Goal: Obtain resource: Obtain resource

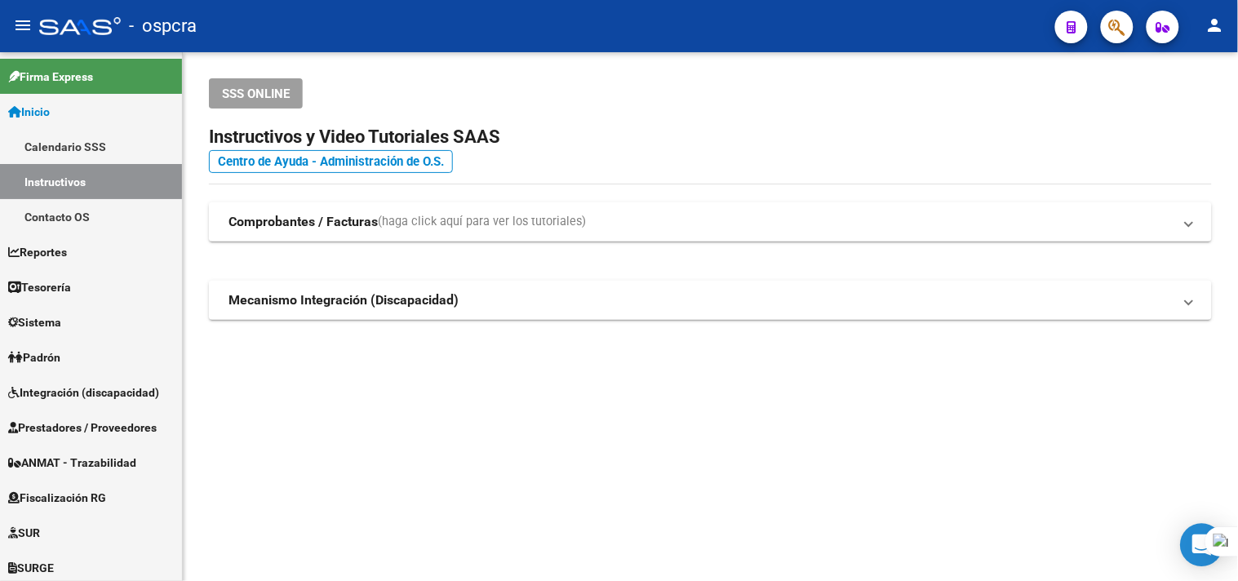
click at [1192, 547] on div "Open Intercom Messenger" at bounding box center [1202, 545] width 43 height 43
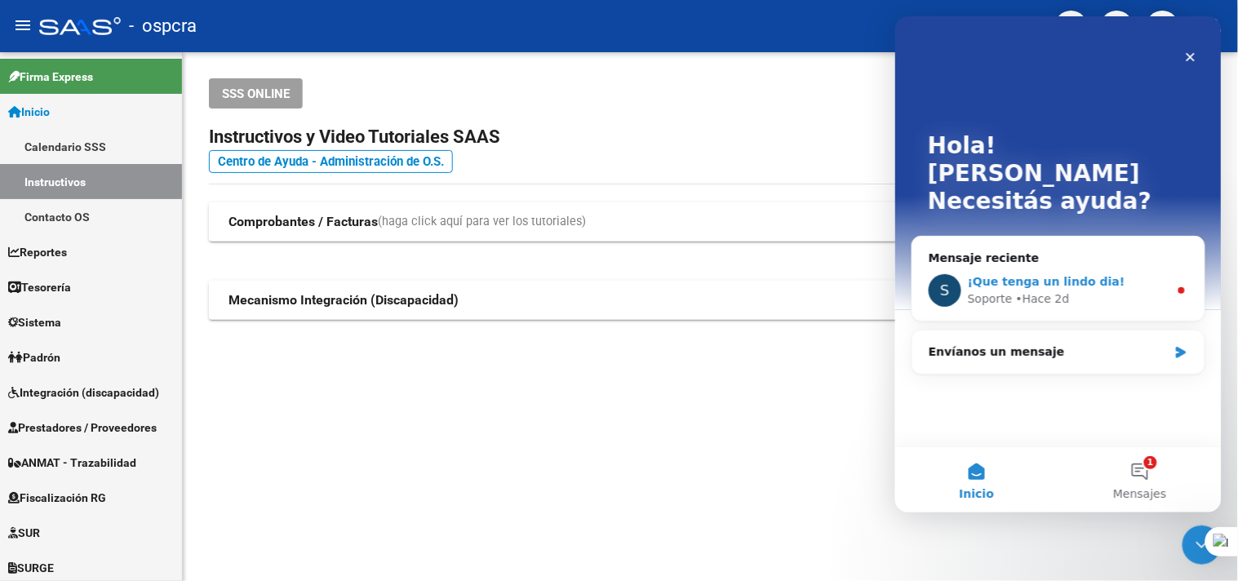
click at [1025, 290] on div "• Hace 2d" at bounding box center [1042, 298] width 54 height 17
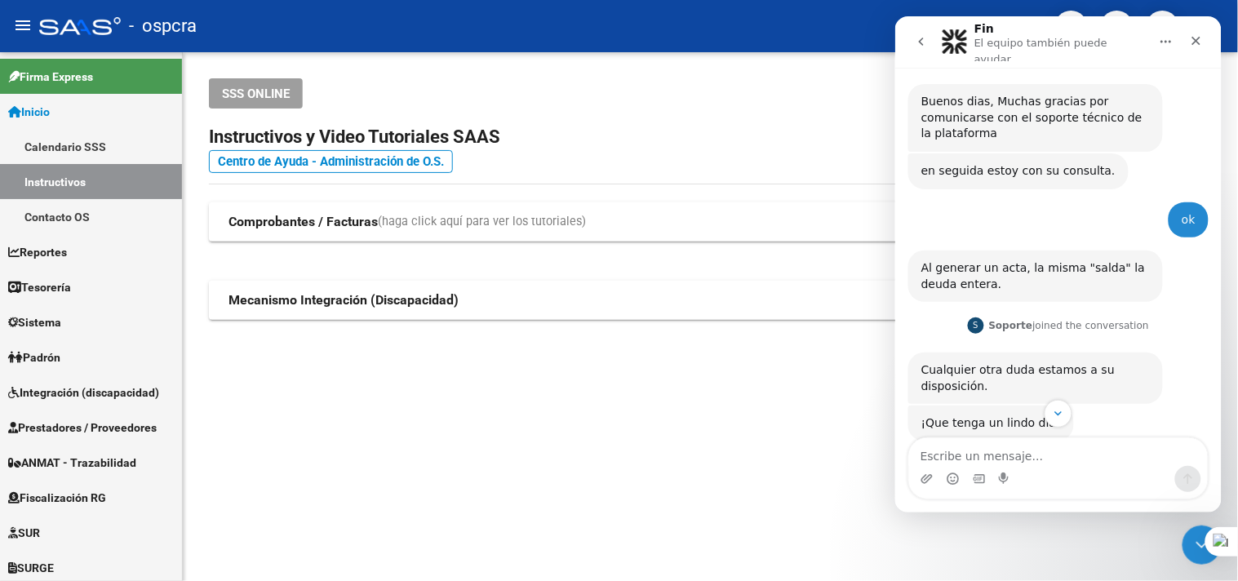
scroll to position [327, 0]
click at [339, 403] on mat-sidenav-content "SSS ONLINE Instructivos y Video Tutoriales SAAS Centro de Ayuda - Administració…" at bounding box center [710, 316] width 1055 height 529
click at [645, 359] on div "SSS ONLINE Instructivos y Video Tutoriales SAAS Centro de Ayuda - Administració…" at bounding box center [710, 225] width 1055 height 346
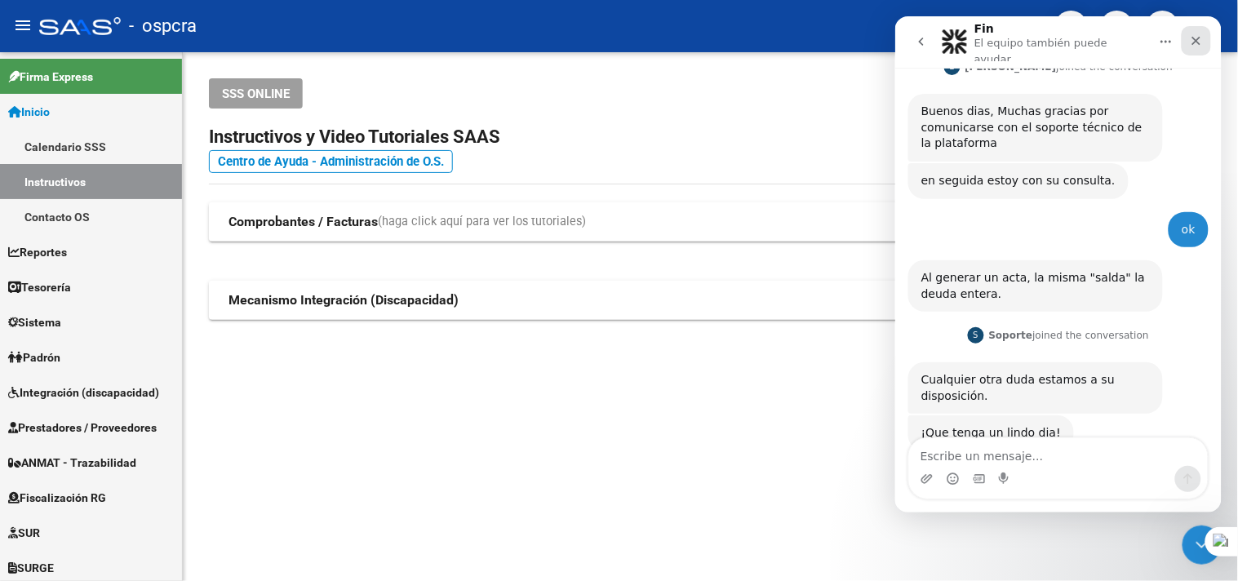
scroll to position [328, 0]
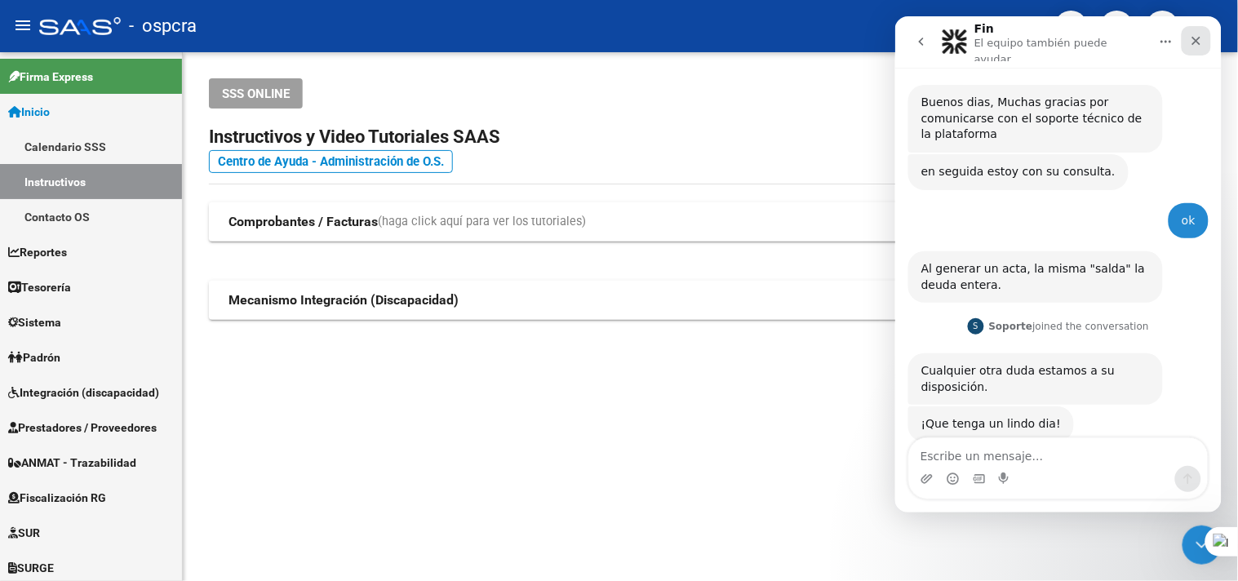
click at [1201, 38] on icon "Cerrar" at bounding box center [1195, 39] width 13 height 13
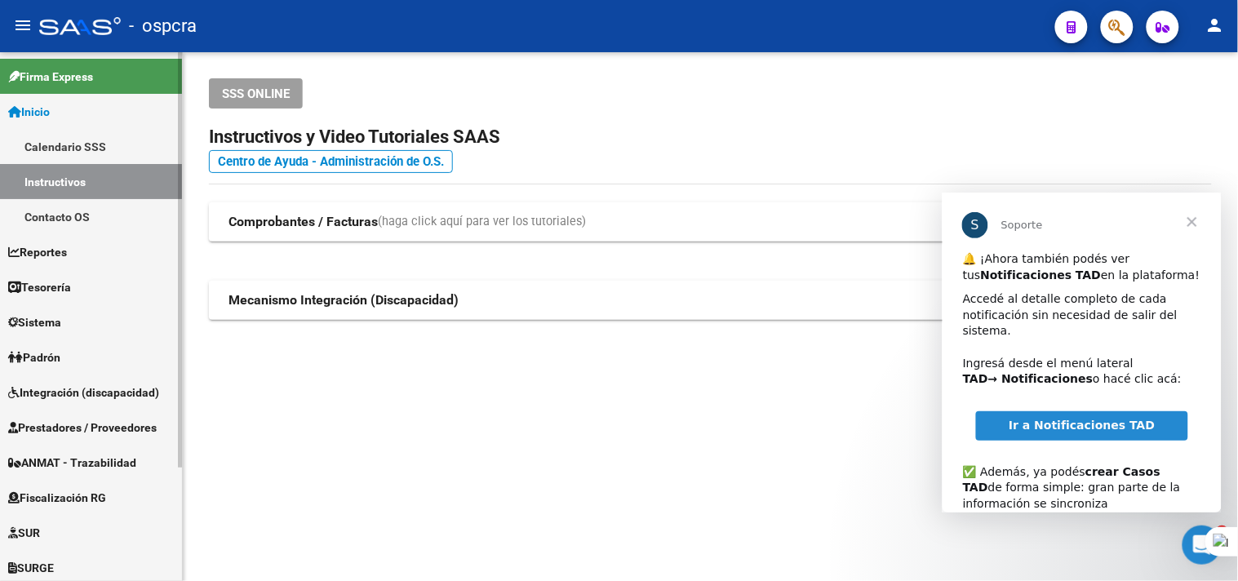
scroll to position [327, 0]
click at [1192, 229] on span "Cerrar" at bounding box center [1191, 221] width 59 height 59
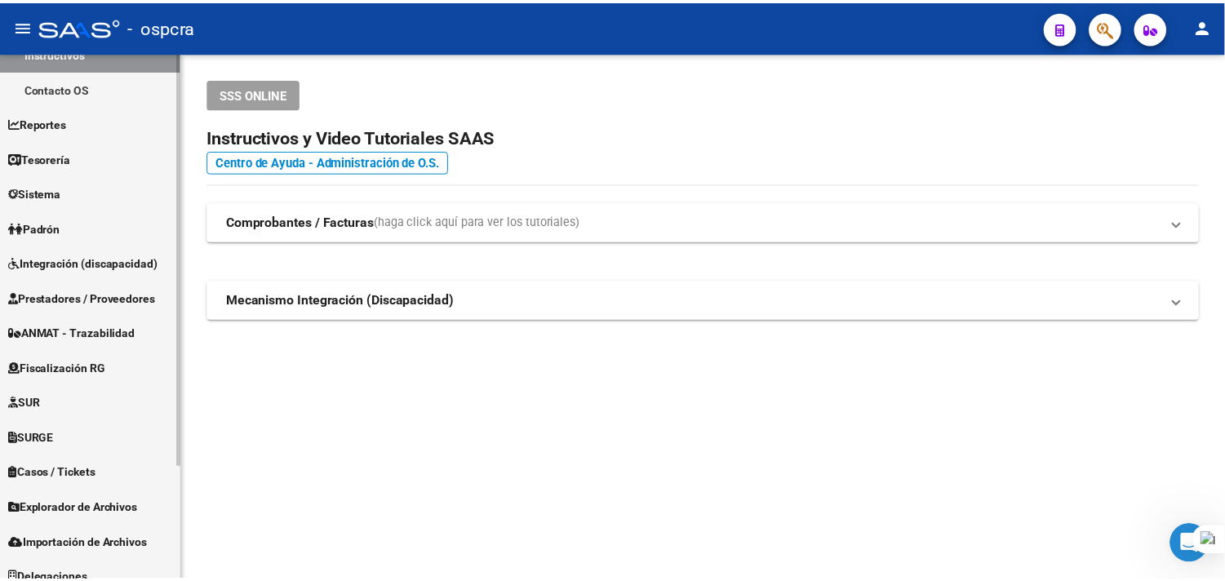
scroll to position [144, 0]
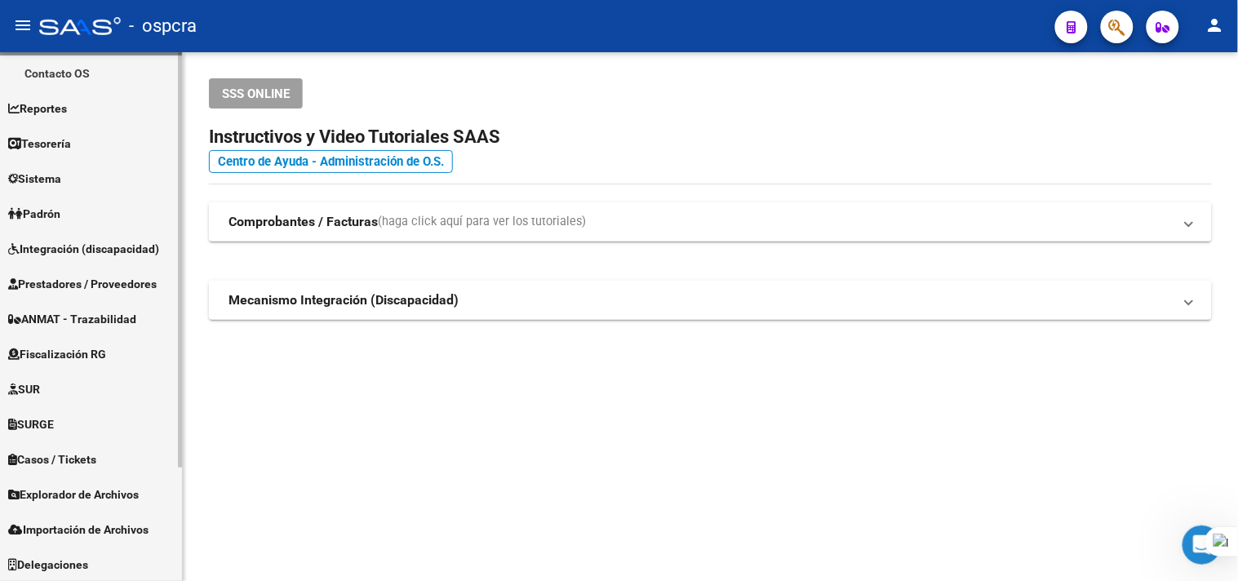
click at [75, 351] on span "Fiscalización RG" at bounding box center [57, 354] width 98 height 18
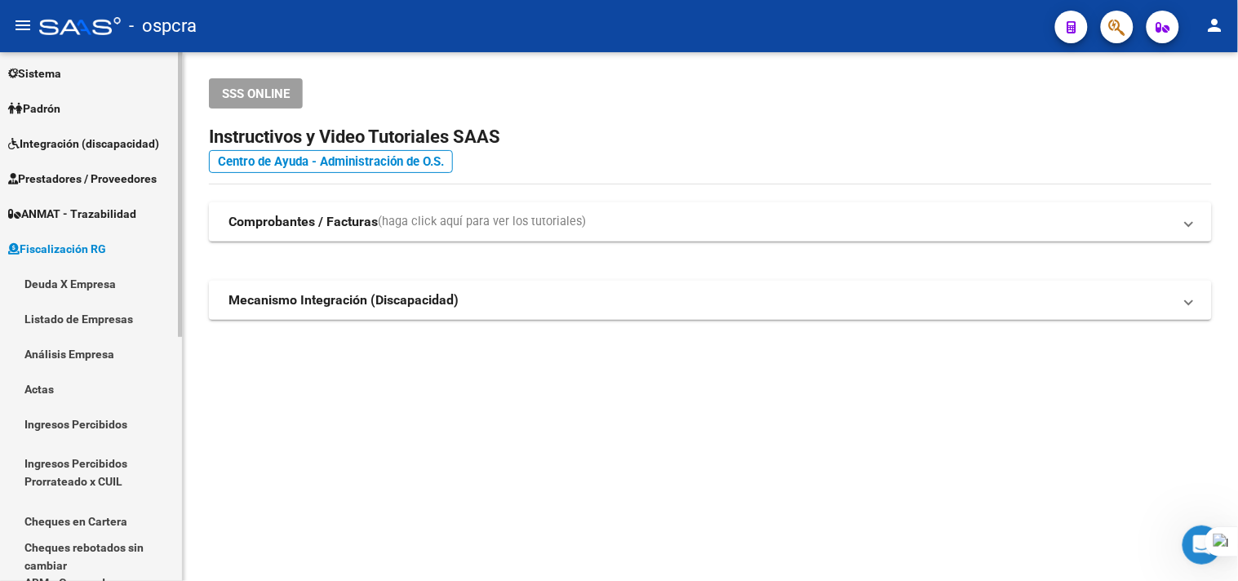
click at [109, 290] on link "Deuda X Empresa" at bounding box center [91, 283] width 182 height 35
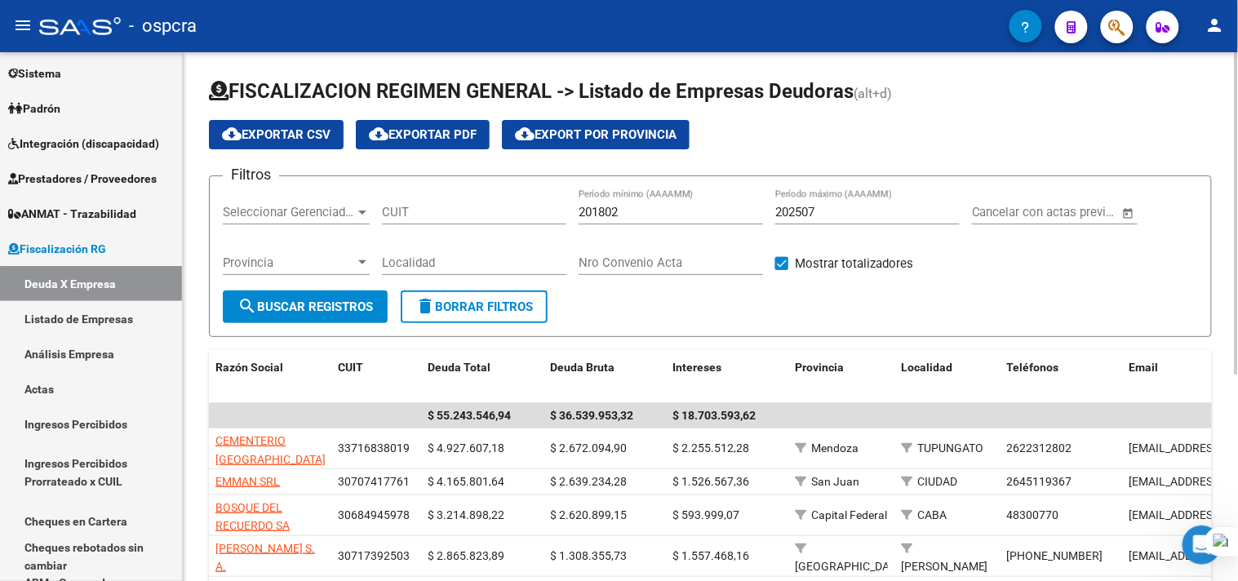
click at [410, 223] on div "CUIT" at bounding box center [474, 206] width 184 height 35
click at [421, 209] on input "CUIT" at bounding box center [474, 212] width 184 height 15
paste input "30-69804410-8"
type input "30-69804410-8"
click at [339, 313] on span "search Buscar Registros" at bounding box center [304, 307] width 135 height 15
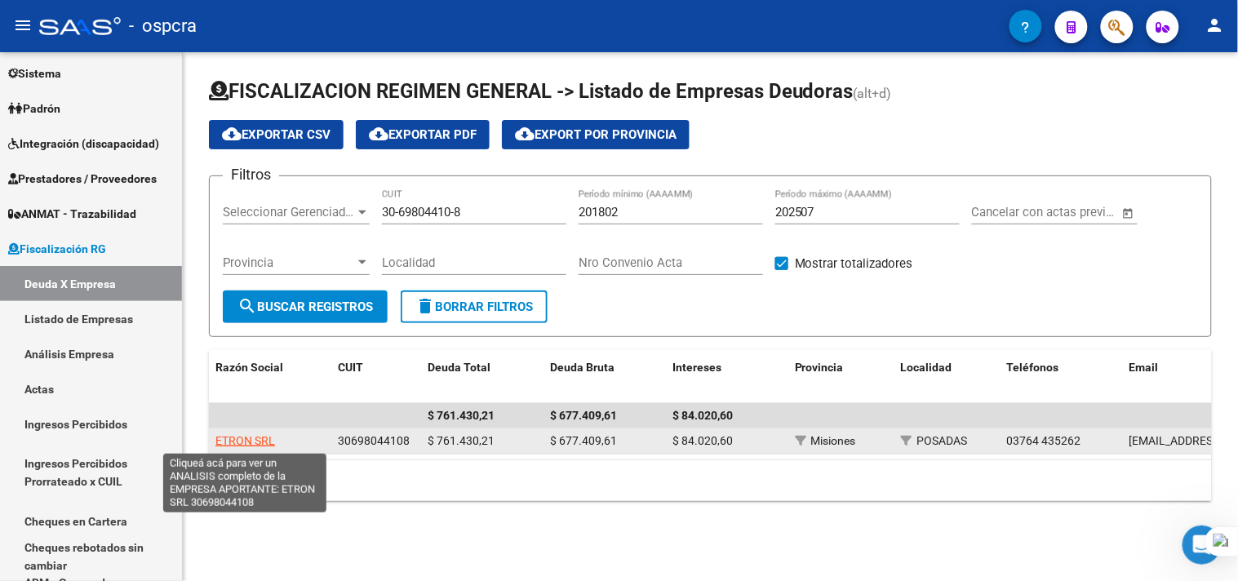
click at [255, 441] on span "ETRON SRL" at bounding box center [245, 440] width 60 height 13
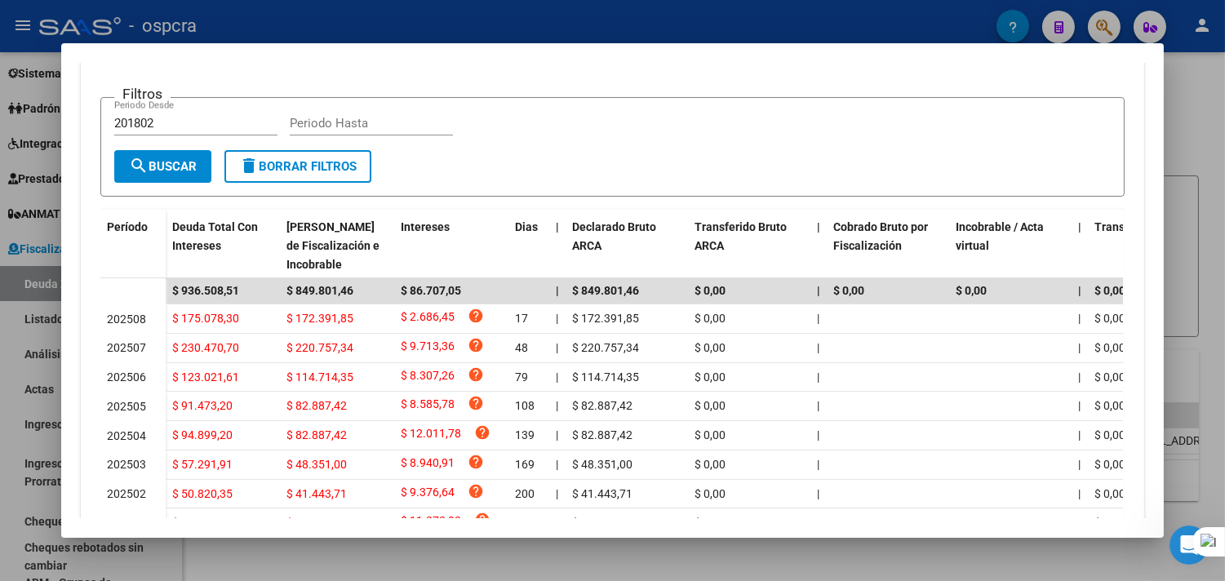
scroll to position [453, 0]
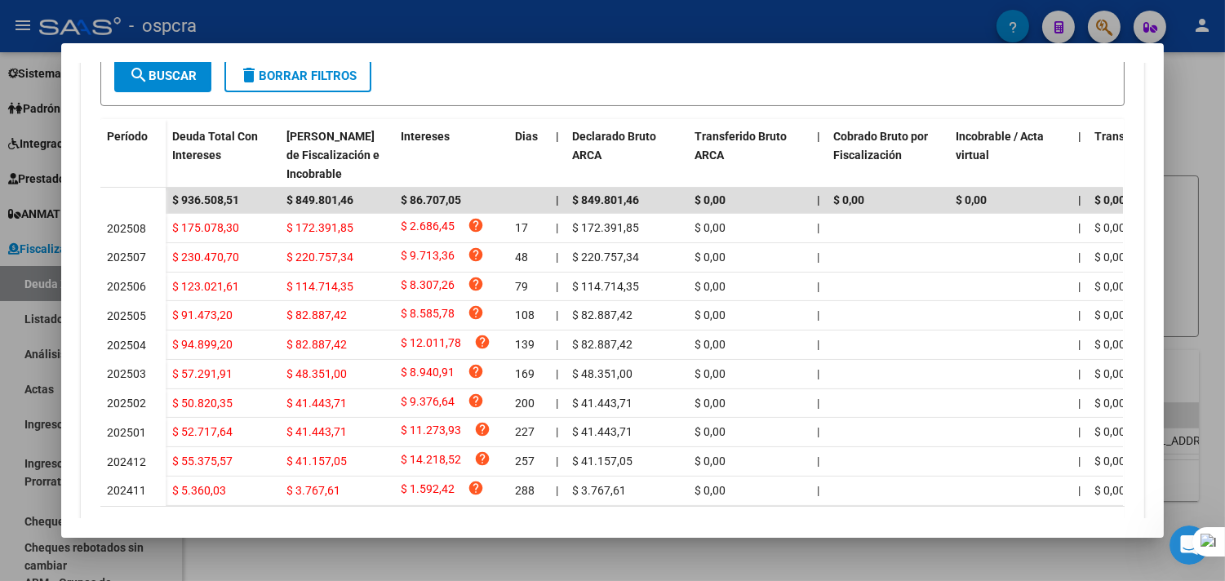
drag, startPoint x: 588, startPoint y: 519, endPoint x: 562, endPoint y: 515, distance: 27.2
click at [562, 515] on mat-dialog-container "Análisis Empresa Aportante - CUIT: 30698044108 Crear Acta ARCA Impuestos ARCA P…" at bounding box center [612, 290] width 1103 height 494
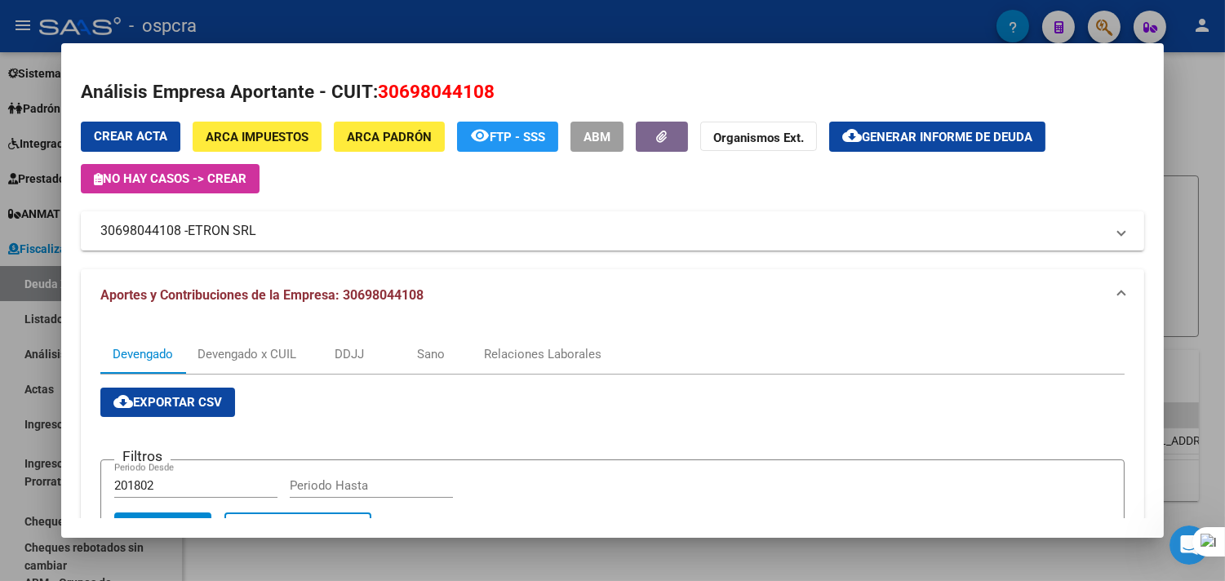
scroll to position [752, 0]
click at [1208, 82] on div at bounding box center [612, 290] width 1225 height 581
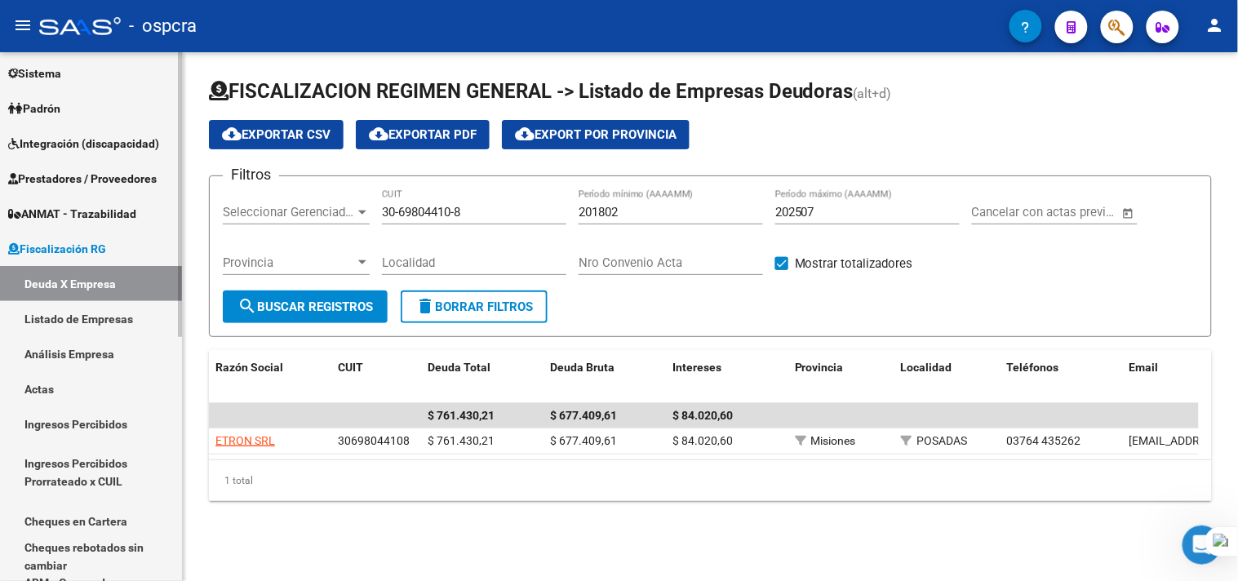
click at [100, 352] on link "Análisis Empresa" at bounding box center [91, 353] width 182 height 35
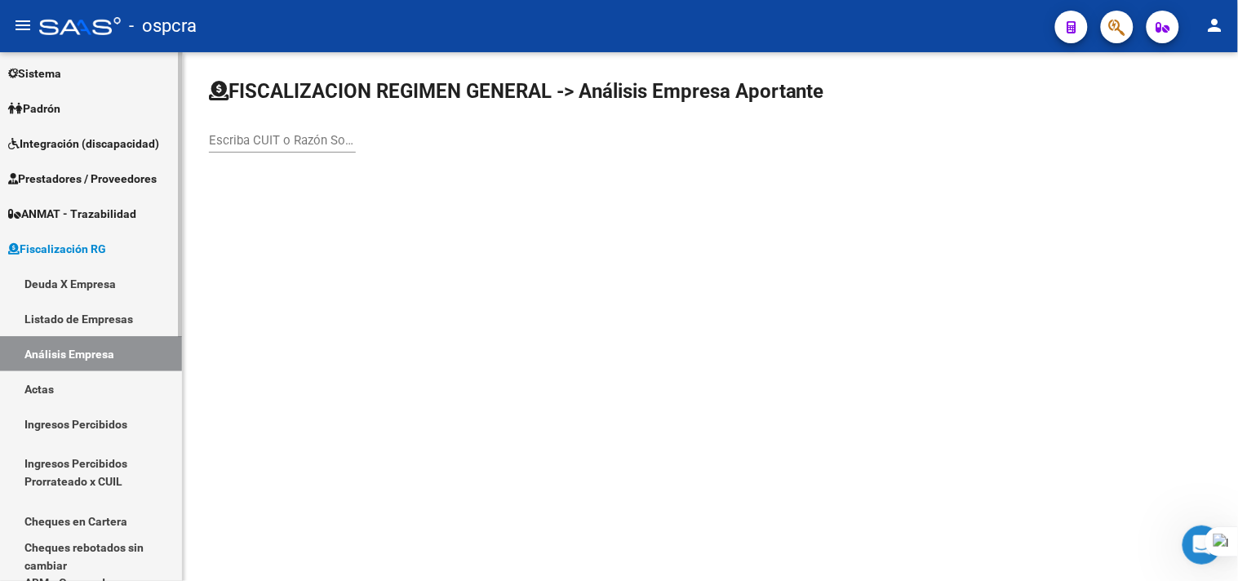
click at [127, 322] on link "Listado de Empresas" at bounding box center [91, 318] width 182 height 35
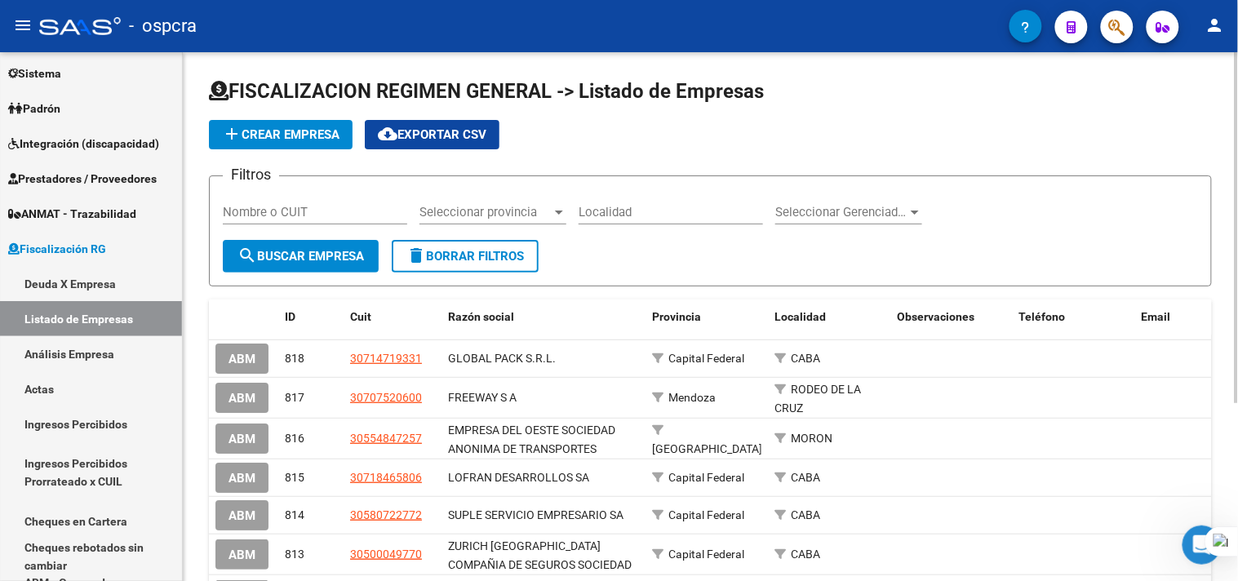
click at [323, 207] on input "Nombre o CUIT" at bounding box center [315, 212] width 184 height 15
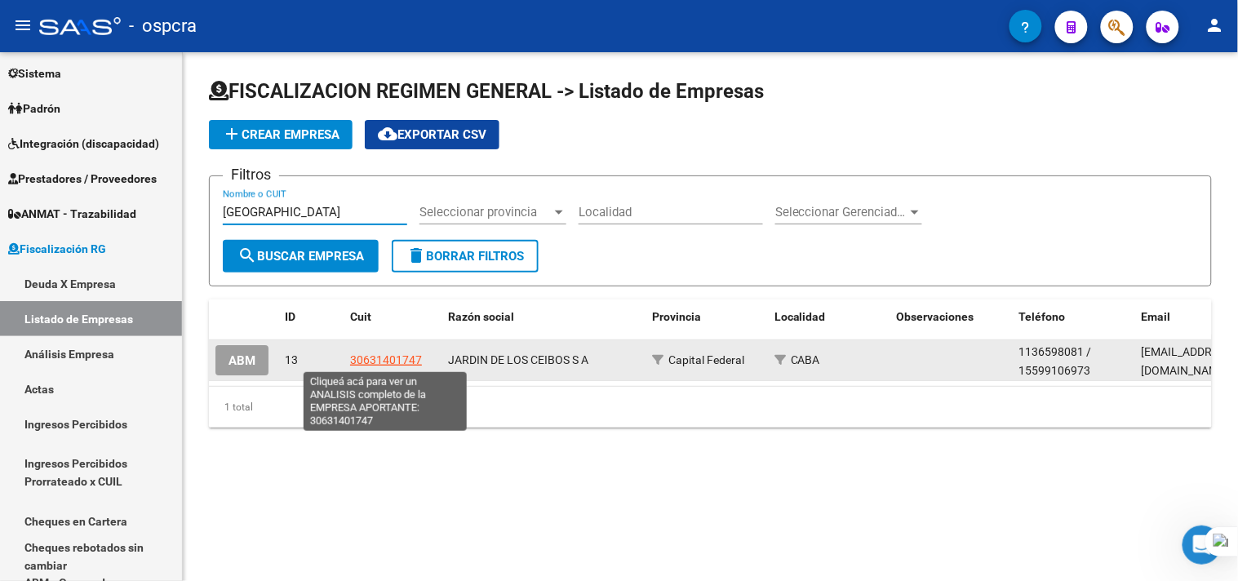
type input "jardin de los ceibos"
click at [392, 362] on span "30631401747" at bounding box center [386, 359] width 72 height 13
type textarea "30631401747"
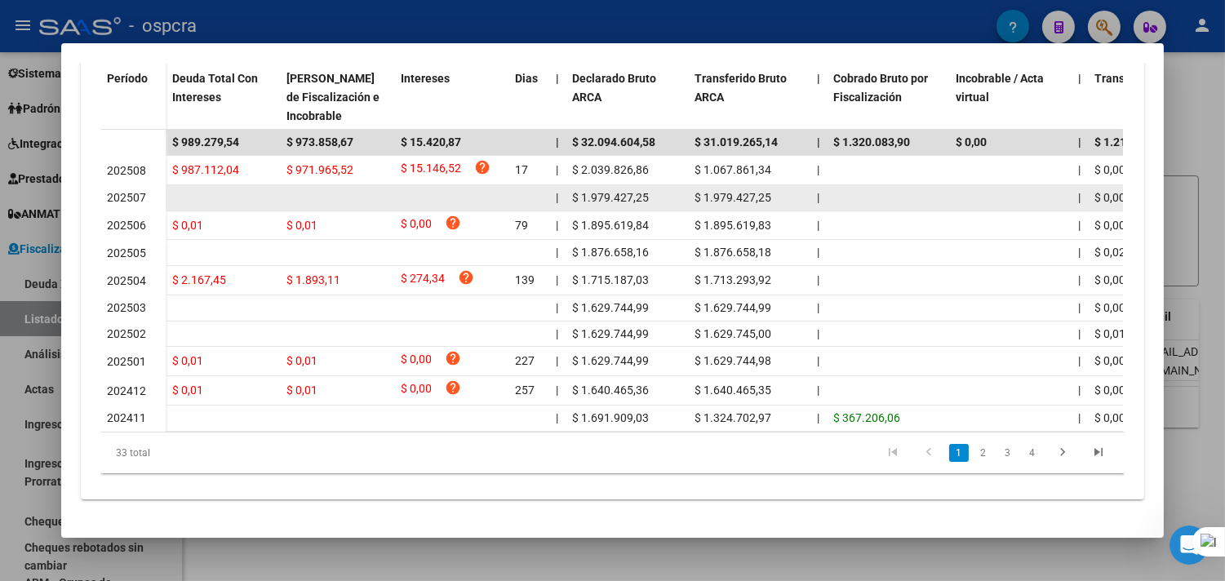
scroll to position [525, 0]
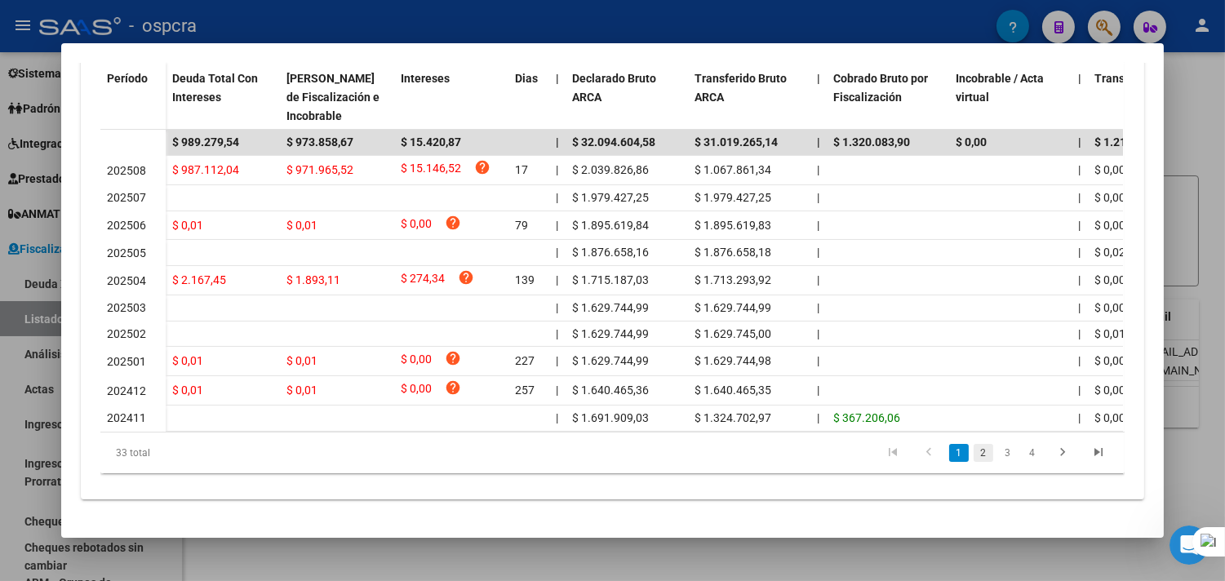
click at [974, 458] on link "2" at bounding box center [984, 453] width 20 height 18
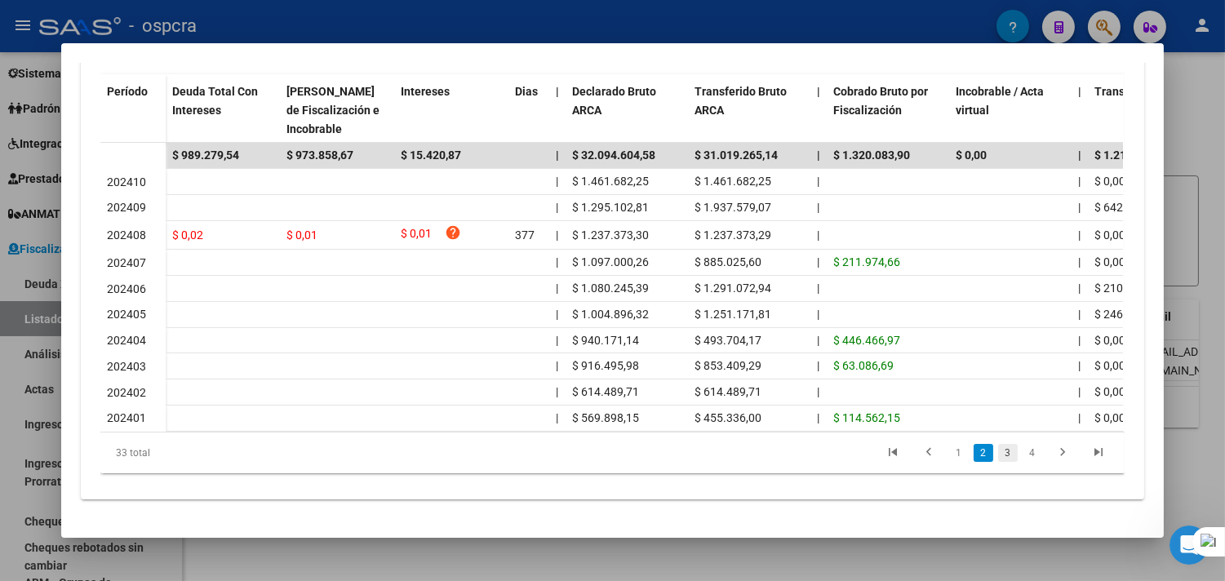
click at [1004, 461] on link "3" at bounding box center [1008, 453] width 20 height 18
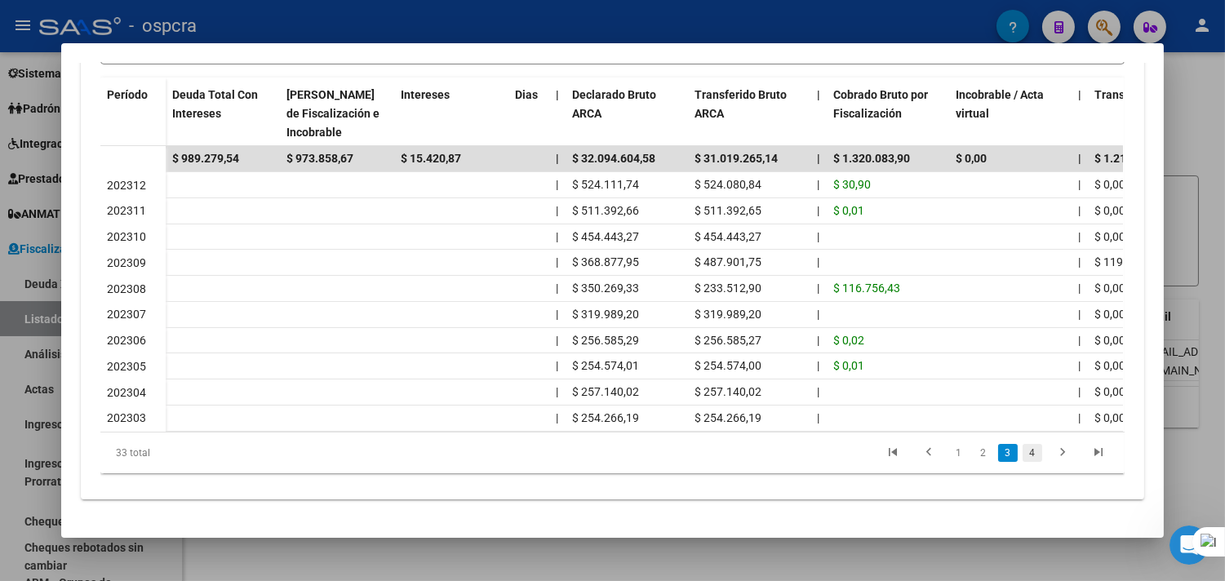
click at [1024, 458] on link "4" at bounding box center [1033, 453] width 20 height 18
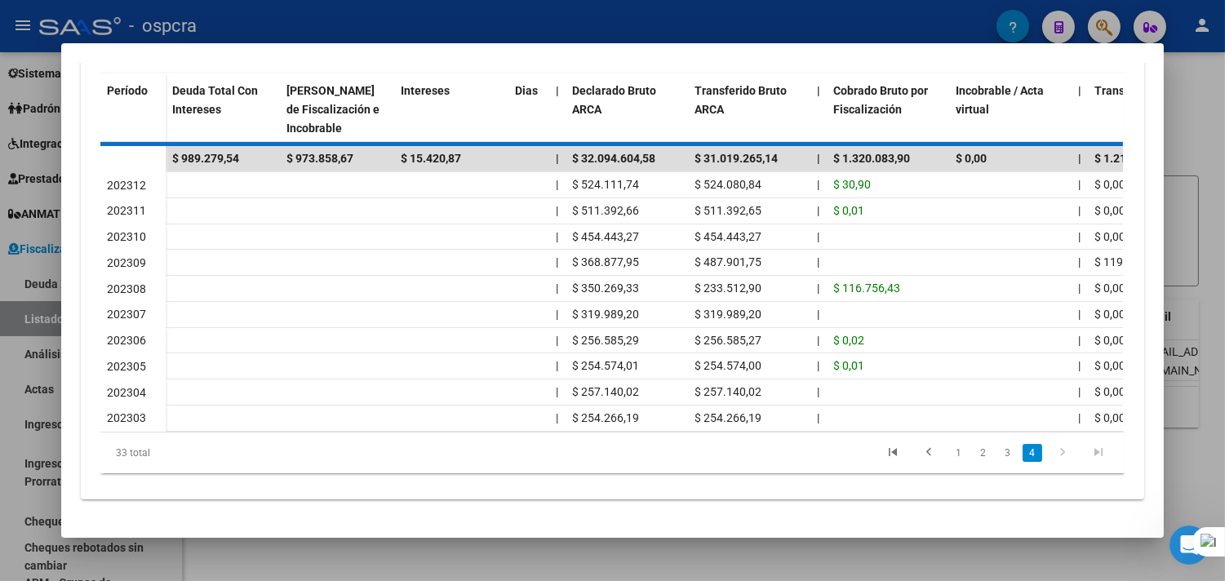
scroll to position [325, 0]
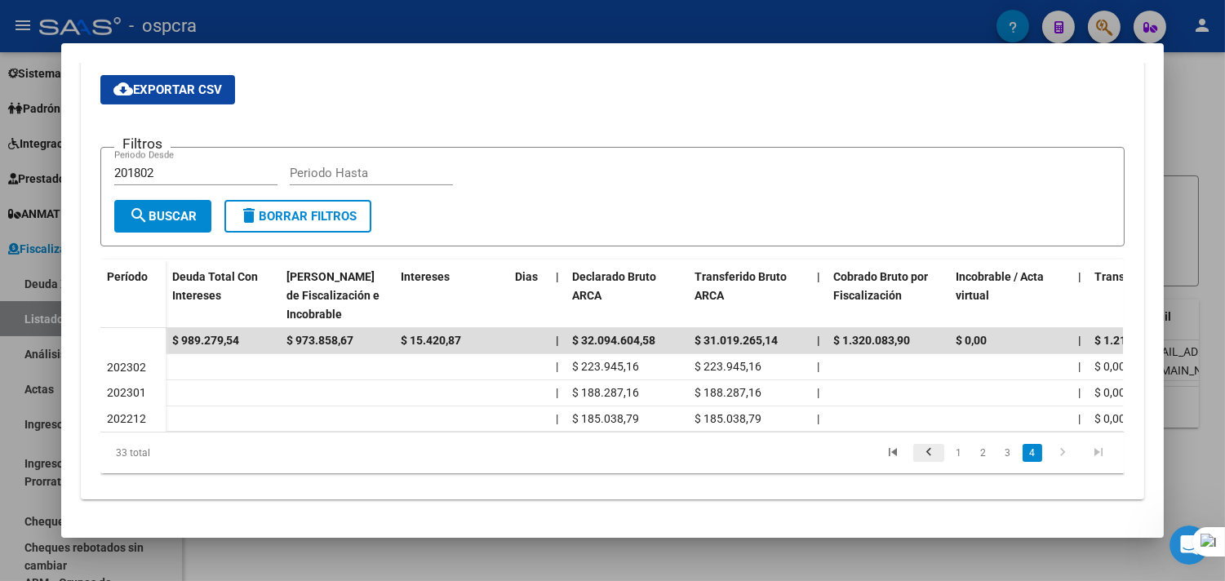
click at [923, 450] on icon "go to previous page" at bounding box center [928, 455] width 21 height 20
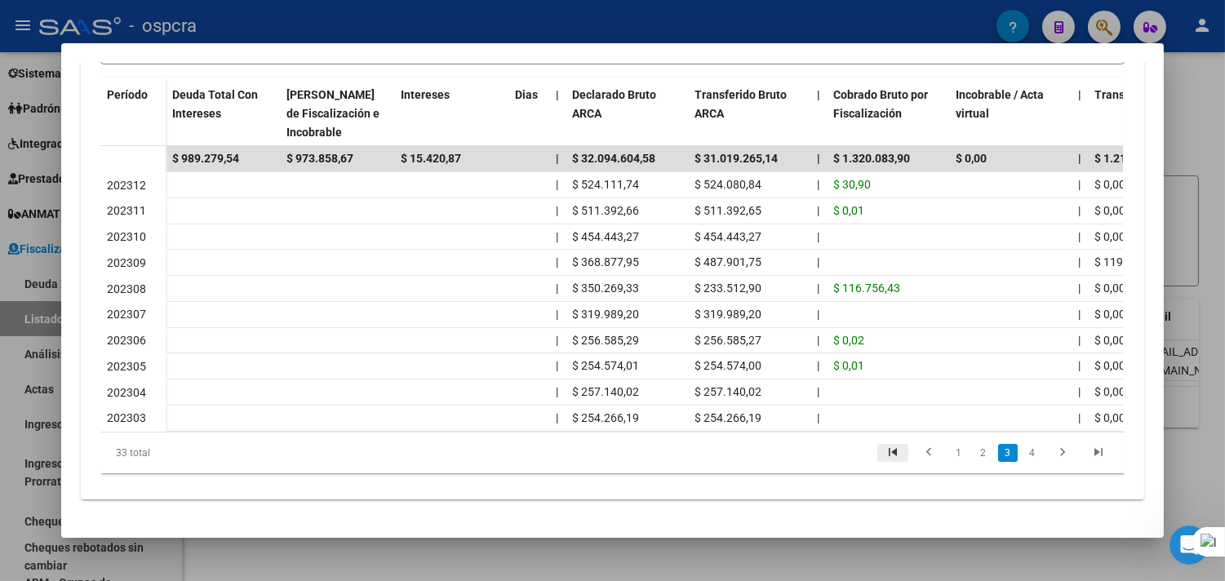
click at [887, 450] on icon "go to first page" at bounding box center [892, 455] width 21 height 20
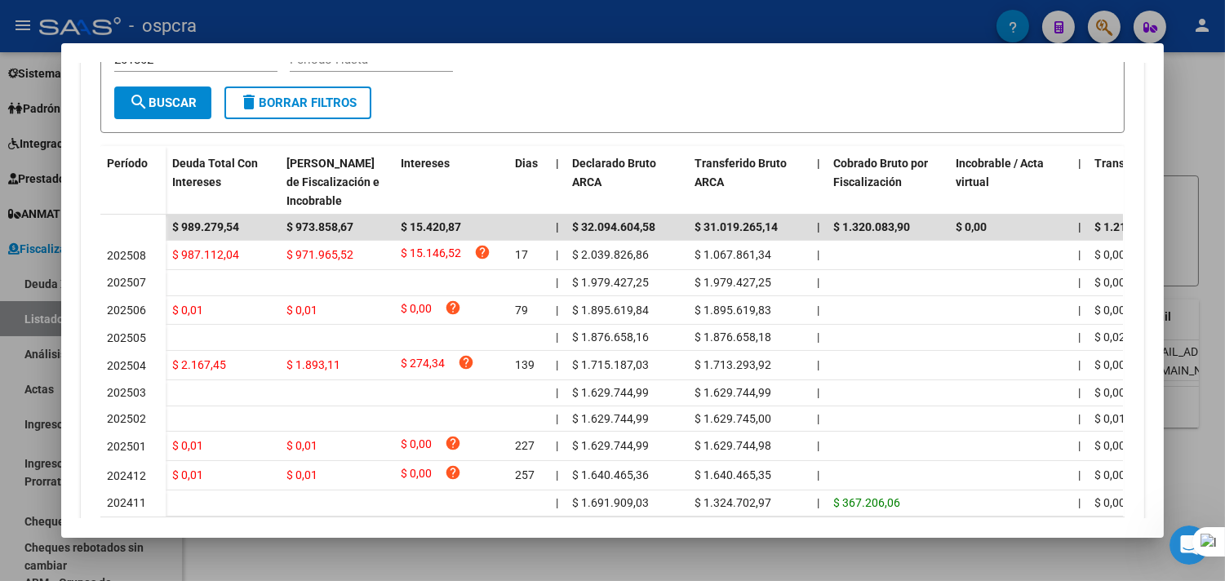
scroll to position [0, 0]
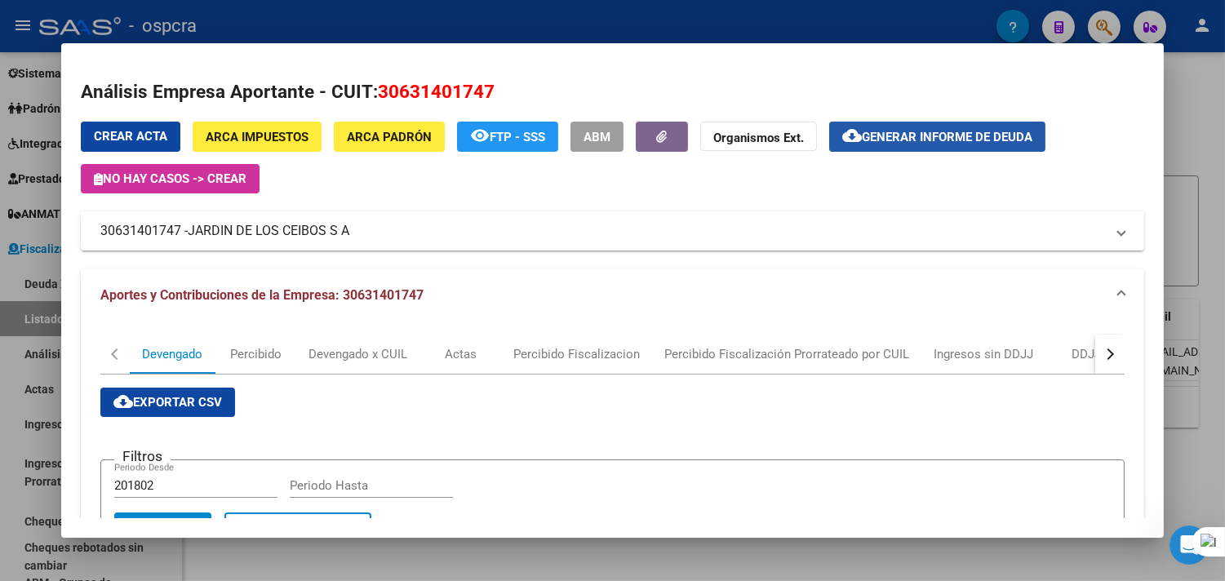
click at [943, 151] on button "cloud_download Generar informe de deuda" at bounding box center [937, 137] width 216 height 30
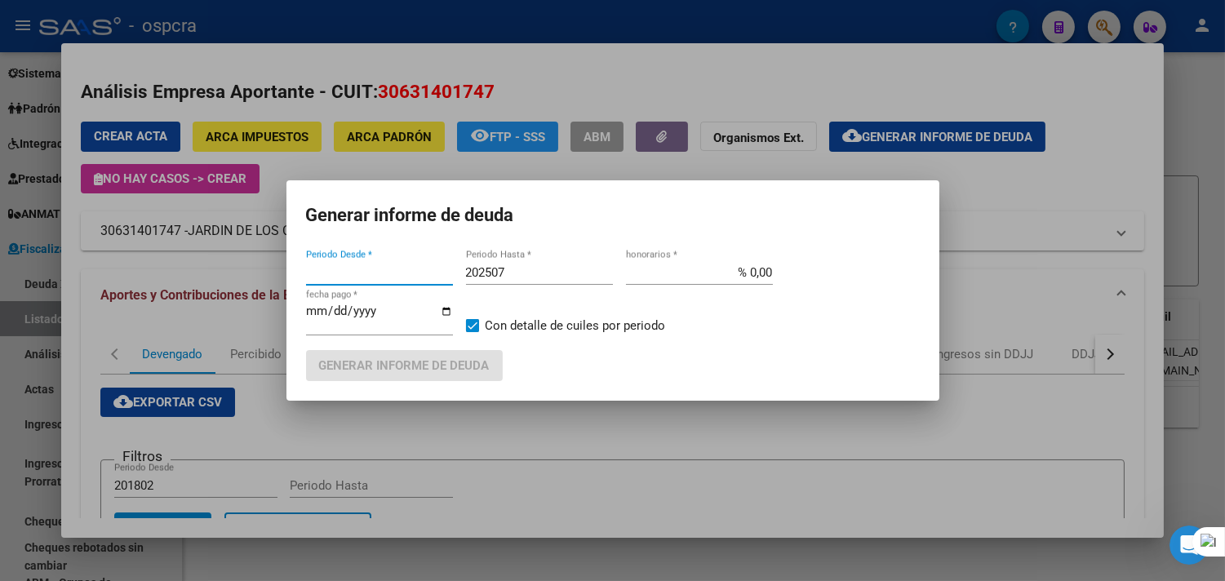
type input "202505"
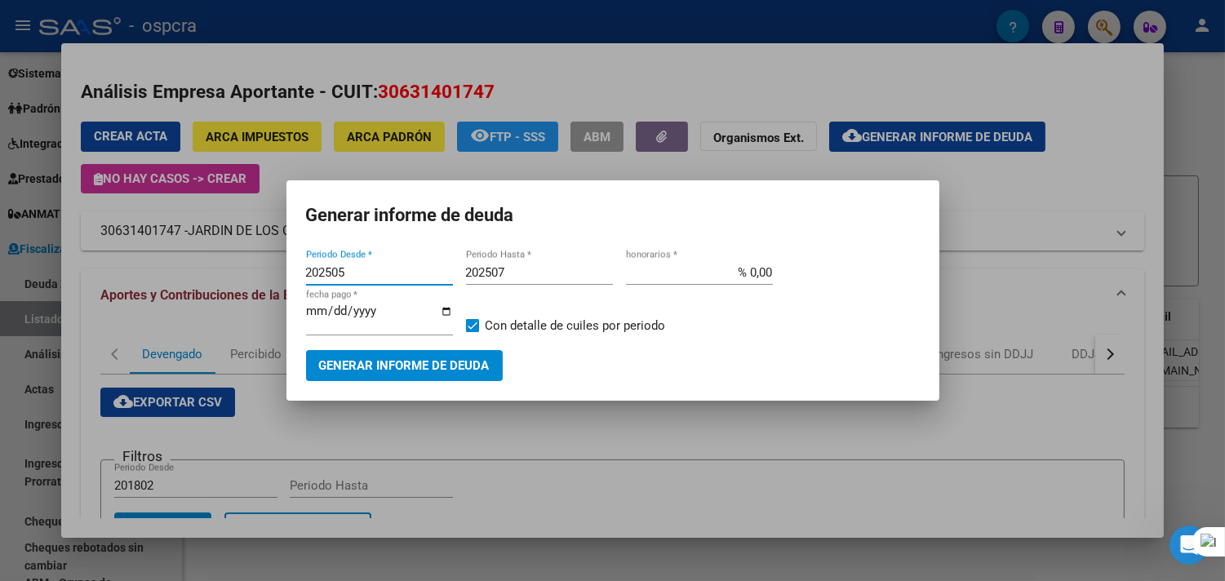
click at [424, 275] on input "202505" at bounding box center [379, 272] width 147 height 15
type input "202212"
click at [523, 275] on input "202507" at bounding box center [539, 272] width 147 height 15
type input "202509"
click at [474, 368] on span "Generar informe de deuda" at bounding box center [404, 366] width 171 height 15
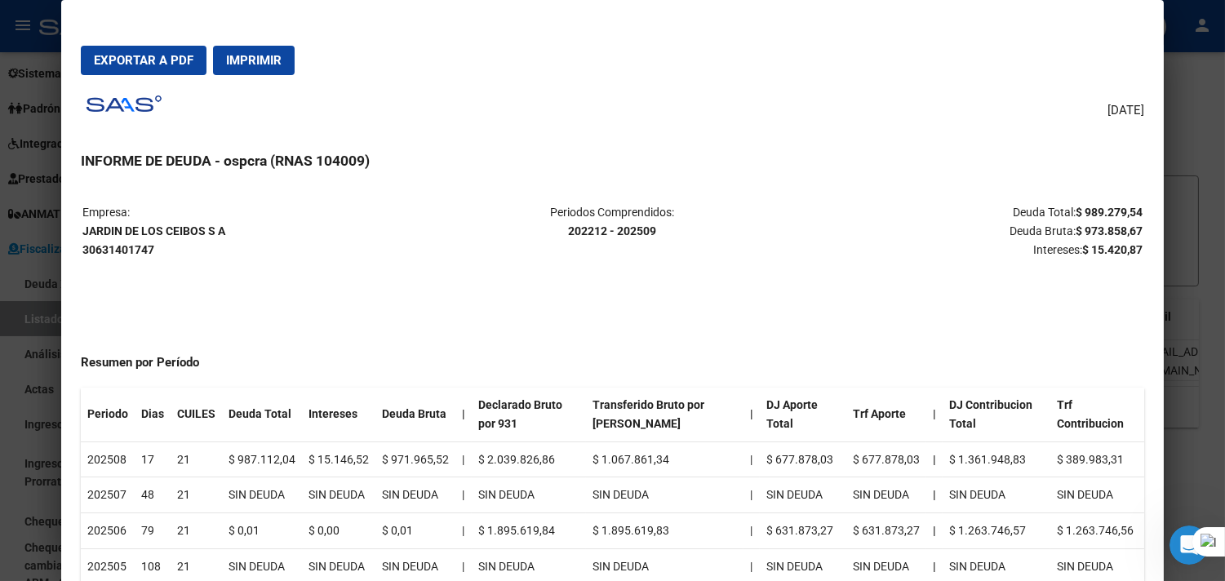
click at [1214, 76] on div at bounding box center [612, 290] width 1225 height 581
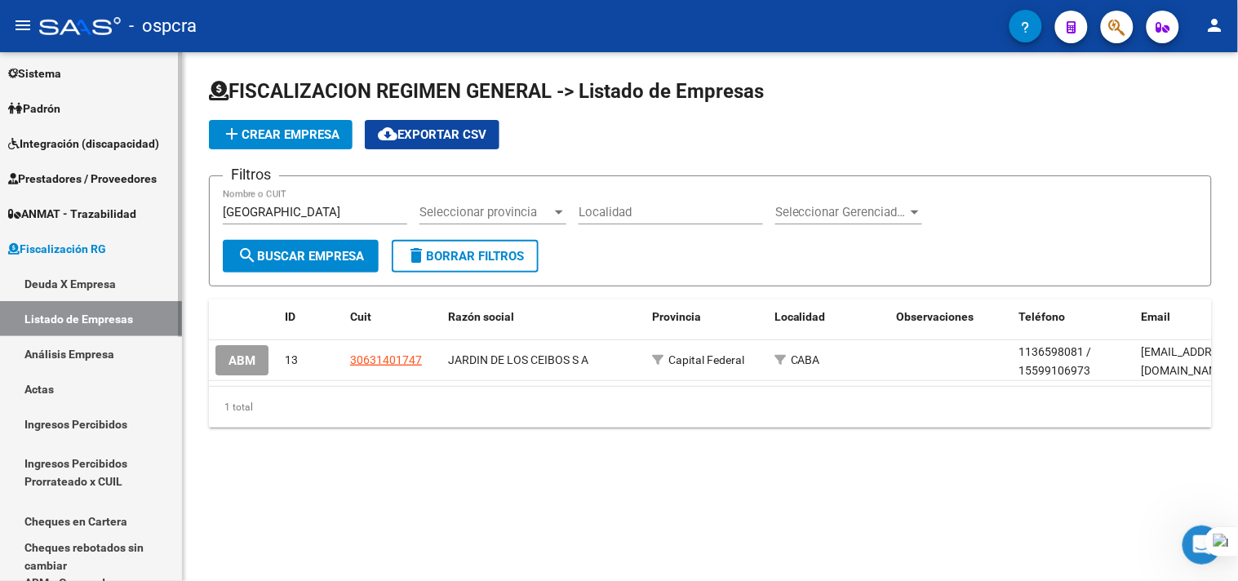
click at [84, 288] on link "Deuda X Empresa" at bounding box center [91, 283] width 182 height 35
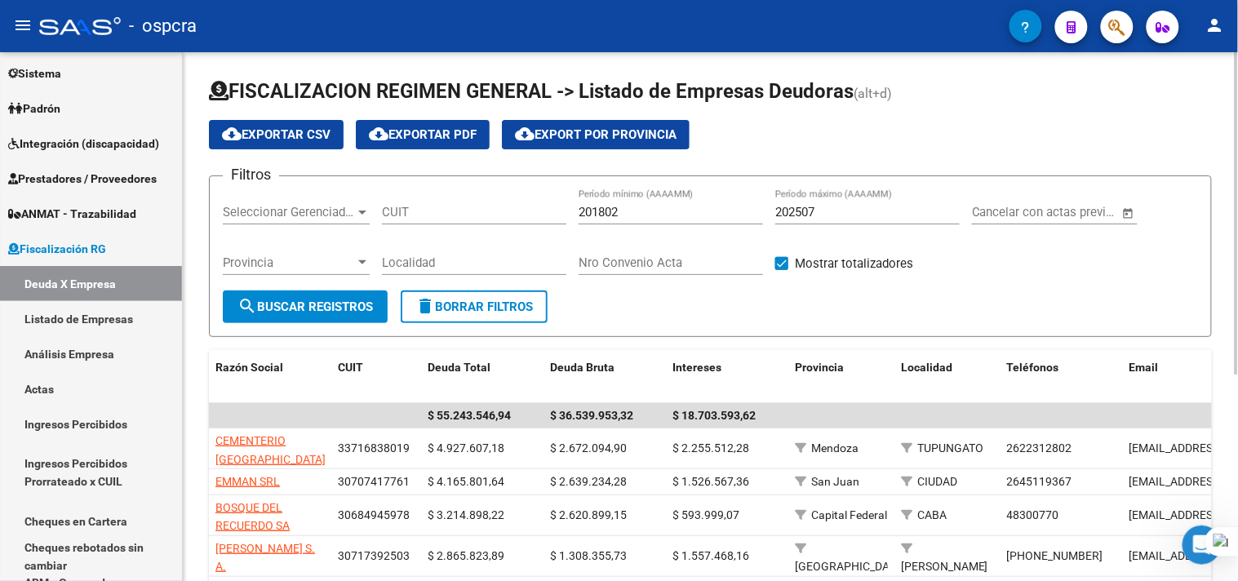
click at [428, 208] on input "CUIT" at bounding box center [474, 212] width 184 height 15
paste input "30-69804410-8"
type input "30-69804410-8"
click at [328, 312] on span "search Buscar Registros" at bounding box center [304, 307] width 135 height 15
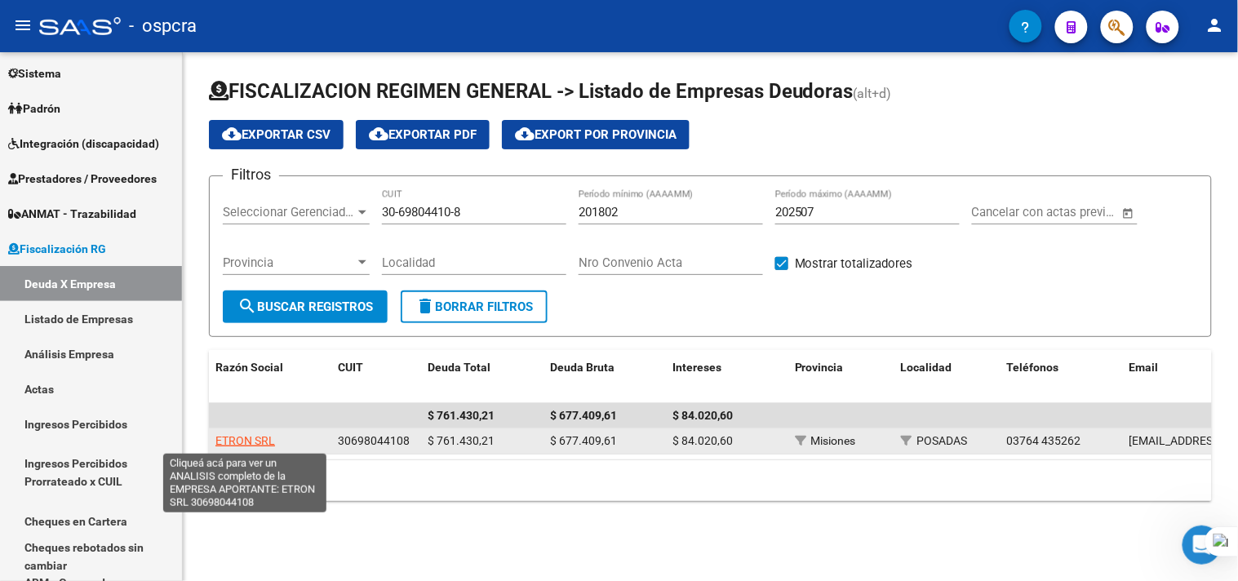
drag, startPoint x: 280, startPoint y: 446, endPoint x: 216, endPoint y: 444, distance: 63.7
click at [216, 444] on div "ETRON SRL" at bounding box center [269, 441] width 109 height 19
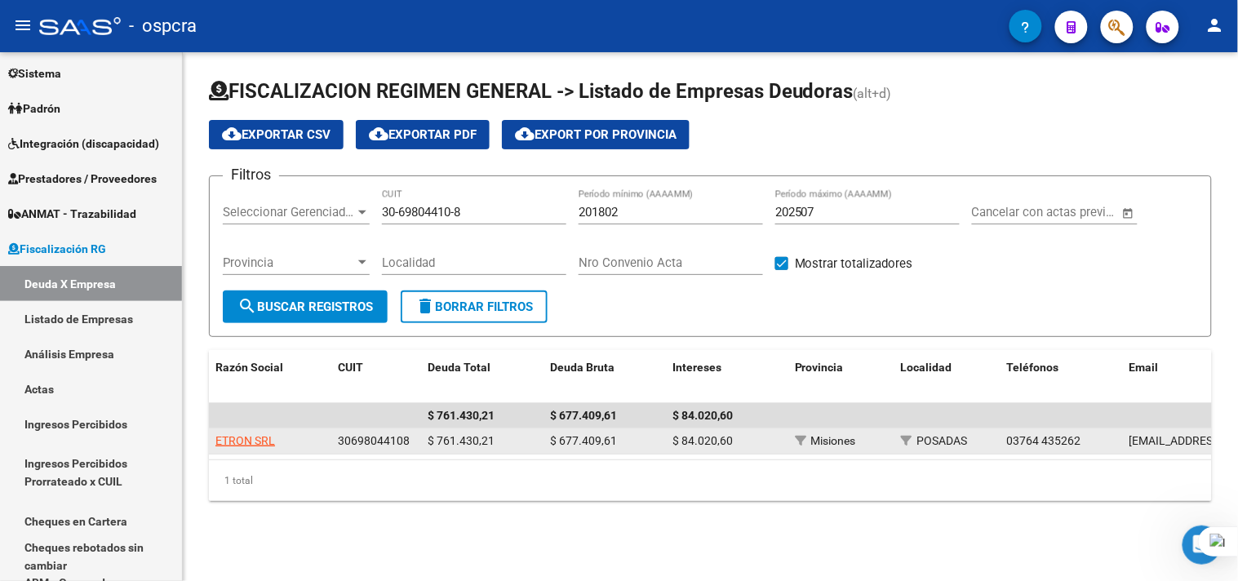
copy span "ETRON SRL"
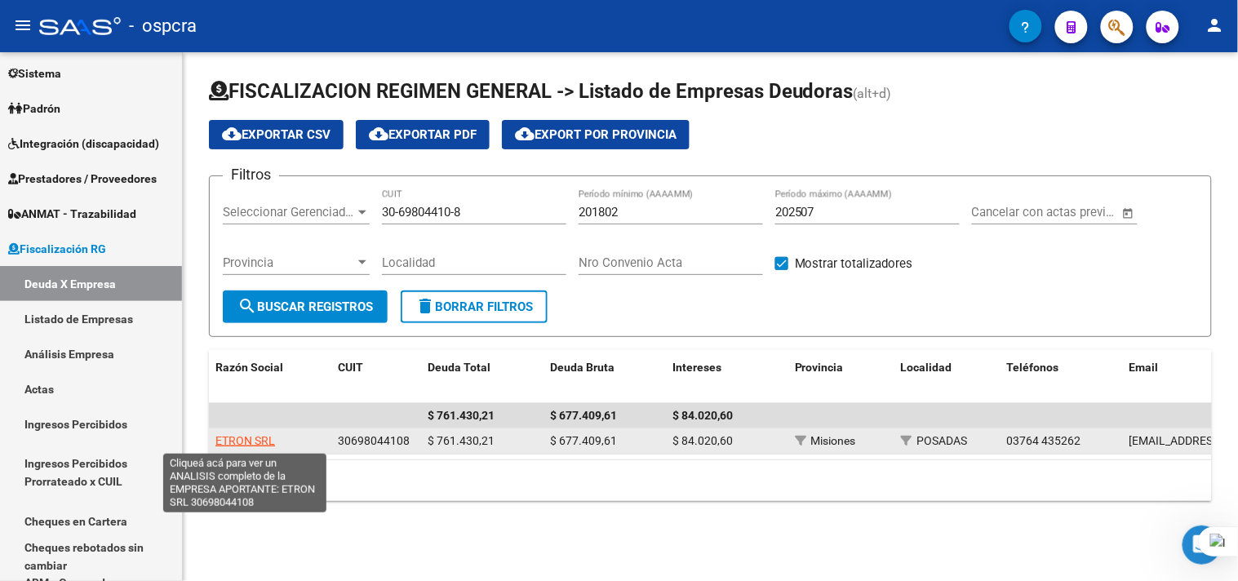
click at [258, 445] on span "ETRON SRL" at bounding box center [245, 440] width 60 height 13
copy span "ETRON SRL"
type textarea "30698044108"
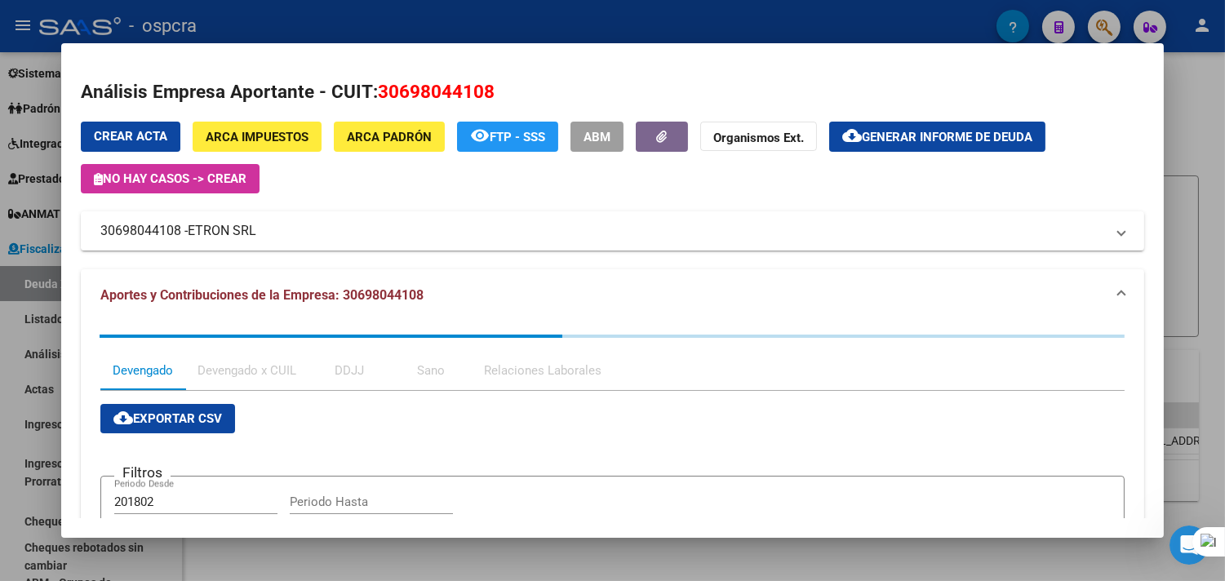
click at [984, 137] on span "Generar informe de deuda" at bounding box center [947, 137] width 171 height 15
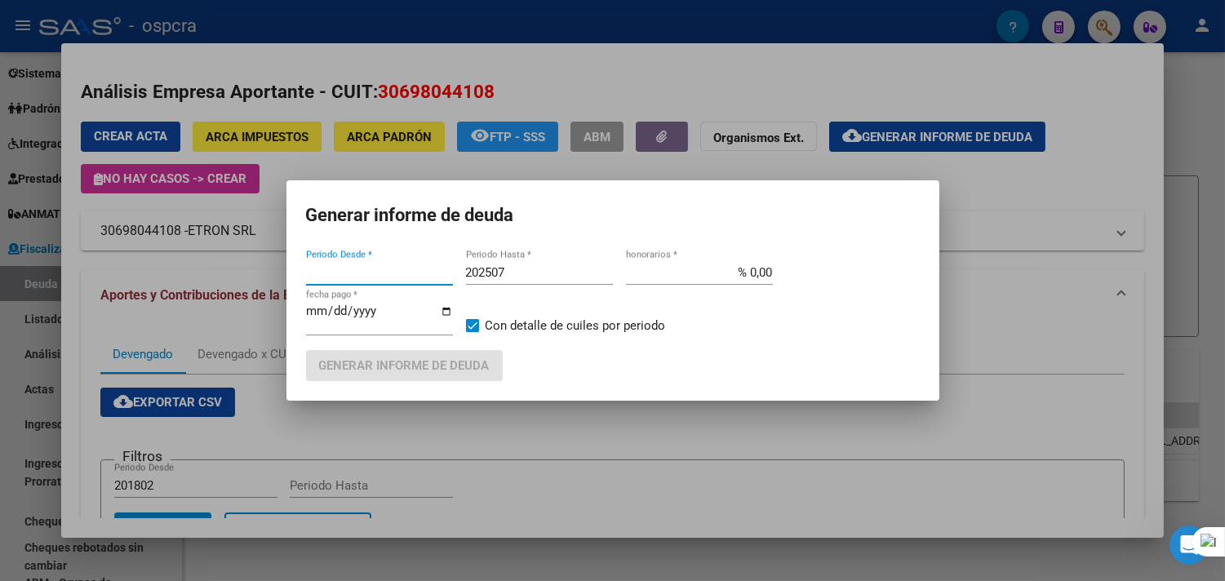
type input "201802"
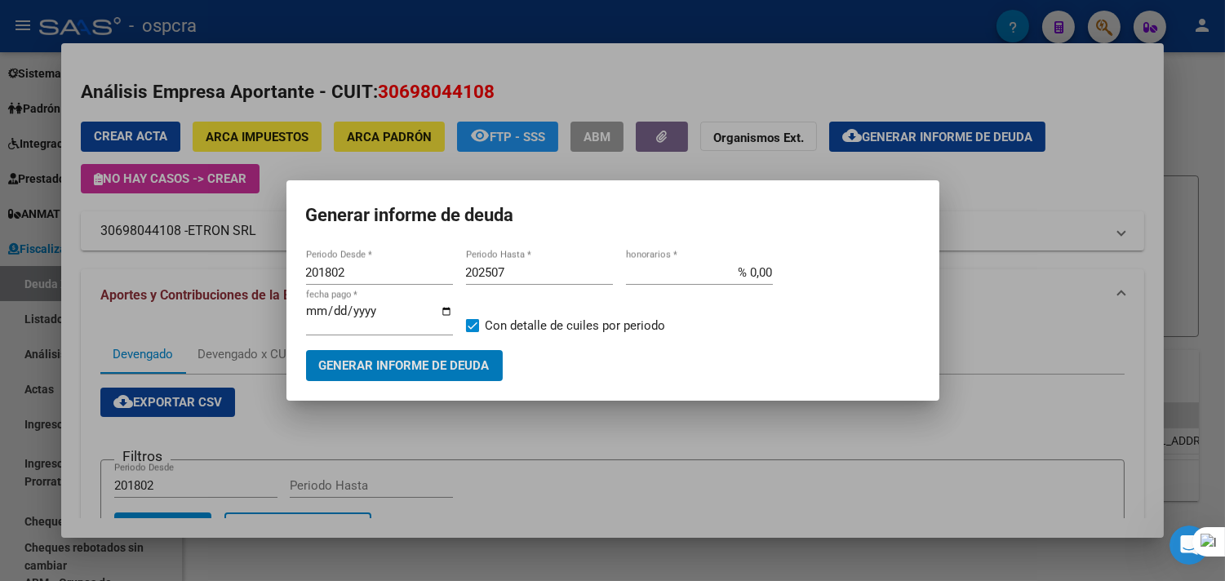
click at [447, 278] on input "201802" at bounding box center [379, 272] width 147 height 15
type input "202212"
click at [580, 271] on input "202507" at bounding box center [539, 272] width 147 height 15
type input "202509"
click at [455, 365] on span "Generar informe de deuda" at bounding box center [404, 366] width 171 height 15
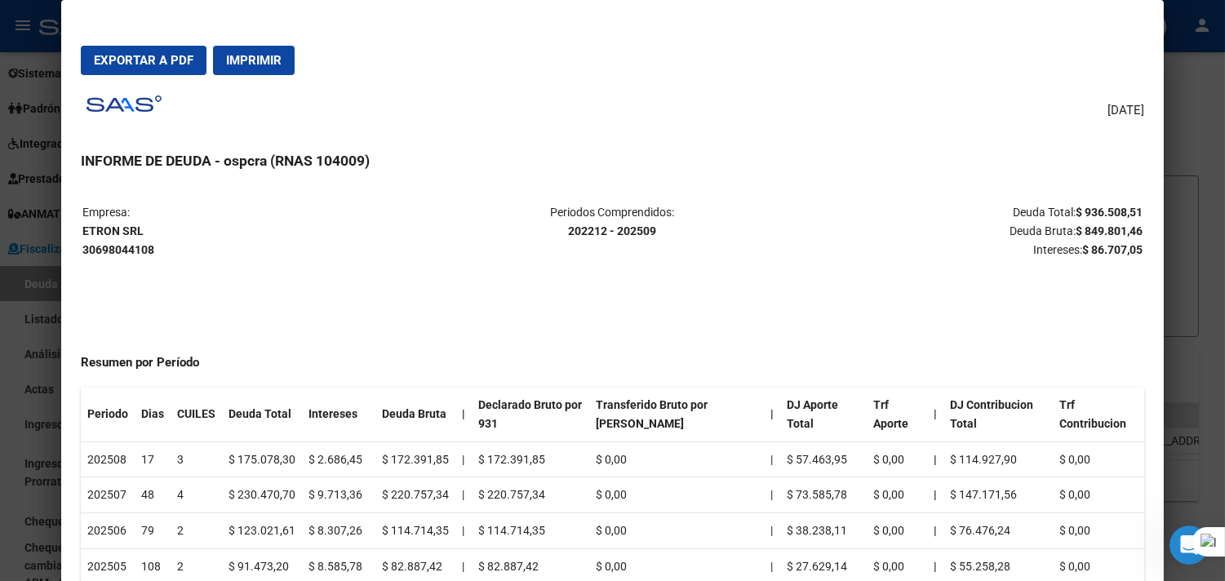
click at [158, 73] on button "Exportar a PDF" at bounding box center [144, 60] width 126 height 29
click at [86, 221] on p "Empresa: ETRON SRL 30698044108" at bounding box center [258, 230] width 353 height 55
click at [84, 232] on strong "ETRON SRL 30698044108" at bounding box center [118, 240] width 72 height 32
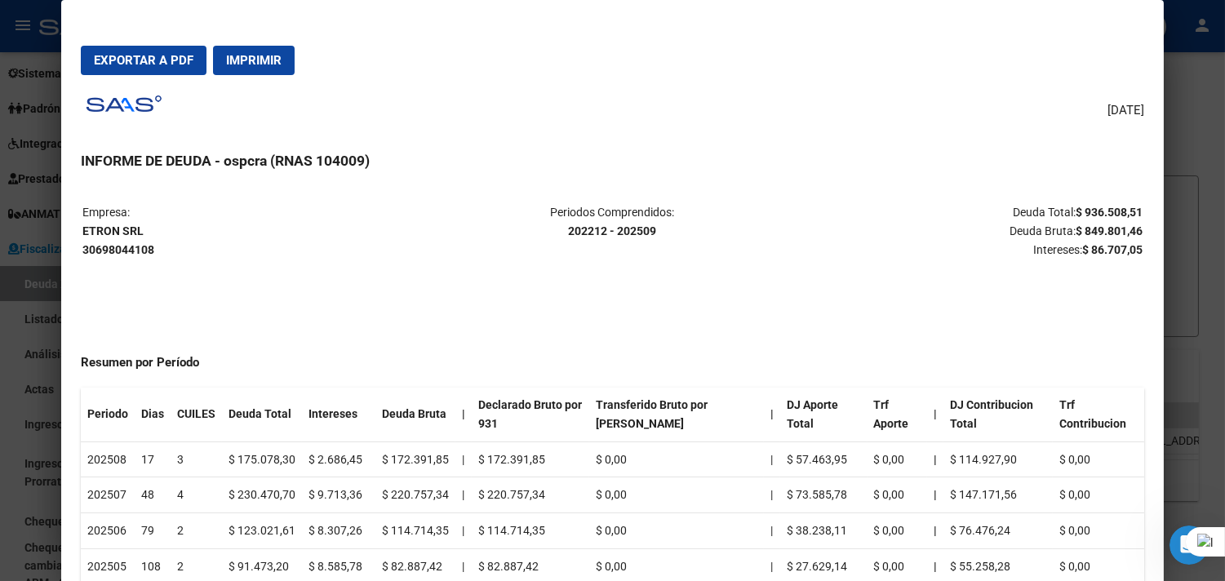
click at [84, 232] on strong "ETRON SRL 30698044108" at bounding box center [118, 240] width 72 height 32
copy strong "ETRON SRL"
click at [1214, 175] on div at bounding box center [612, 290] width 1225 height 581
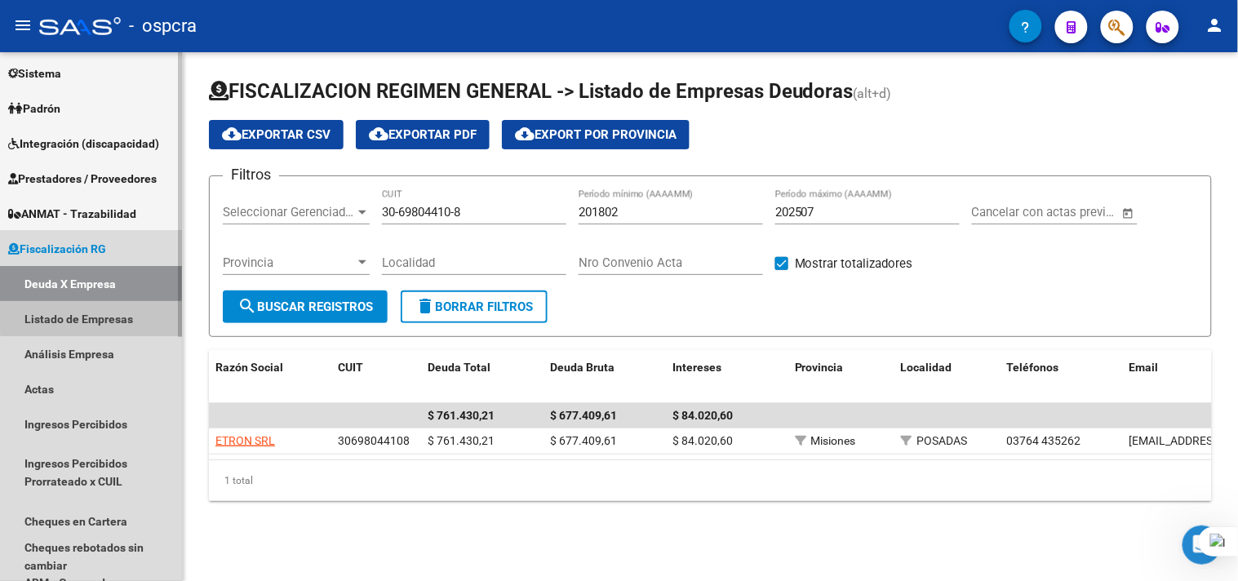
click at [91, 307] on link "Listado de Empresas" at bounding box center [91, 318] width 182 height 35
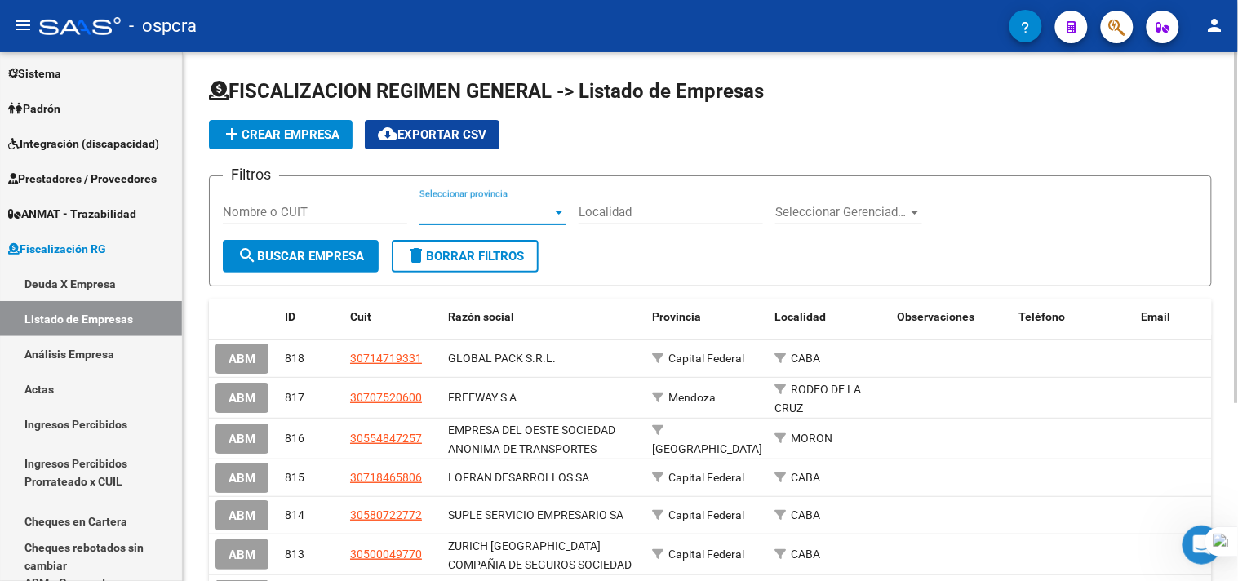
click at [494, 210] on span "Seleccionar provincia" at bounding box center [485, 212] width 132 height 15
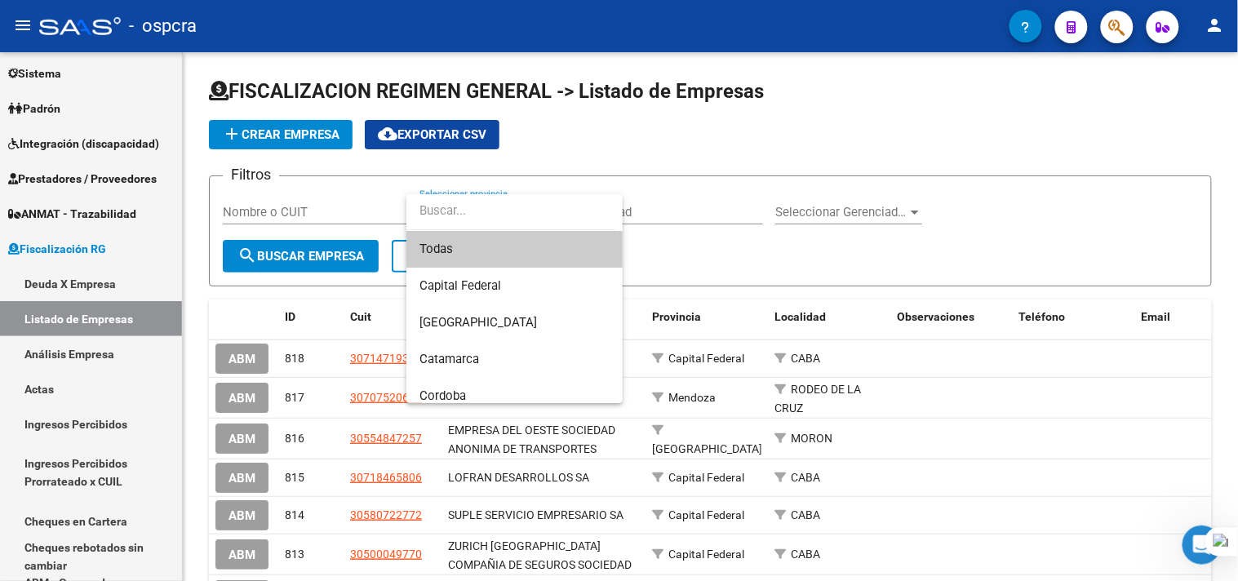
click at [357, 213] on div at bounding box center [619, 290] width 1238 height 581
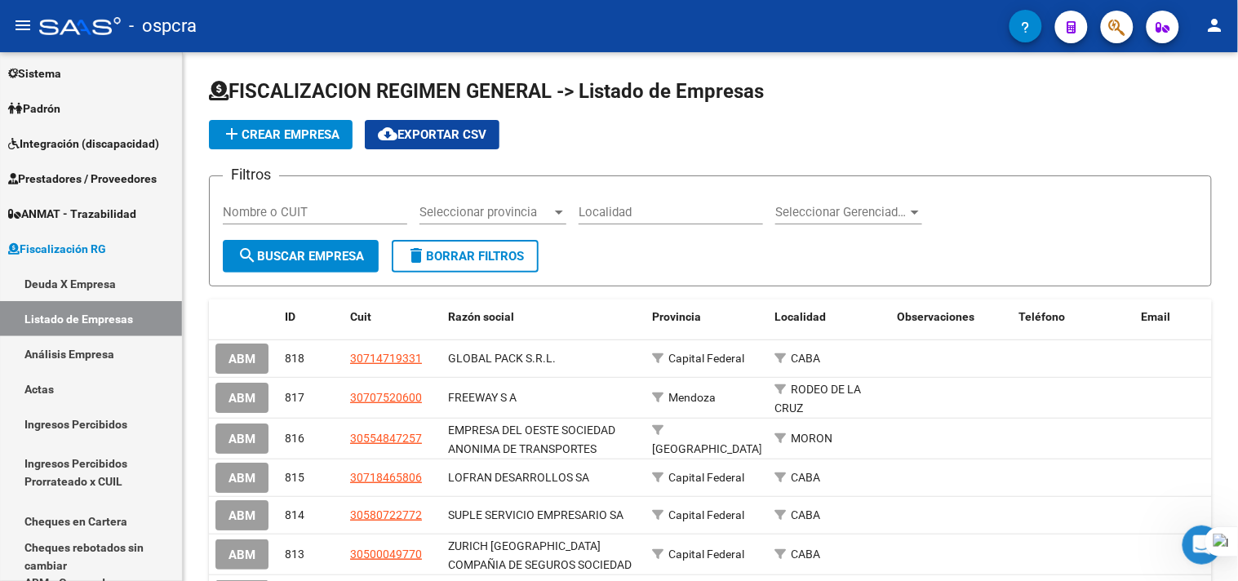
click at [357, 213] on input "Nombre o CUIT" at bounding box center [315, 212] width 184 height 15
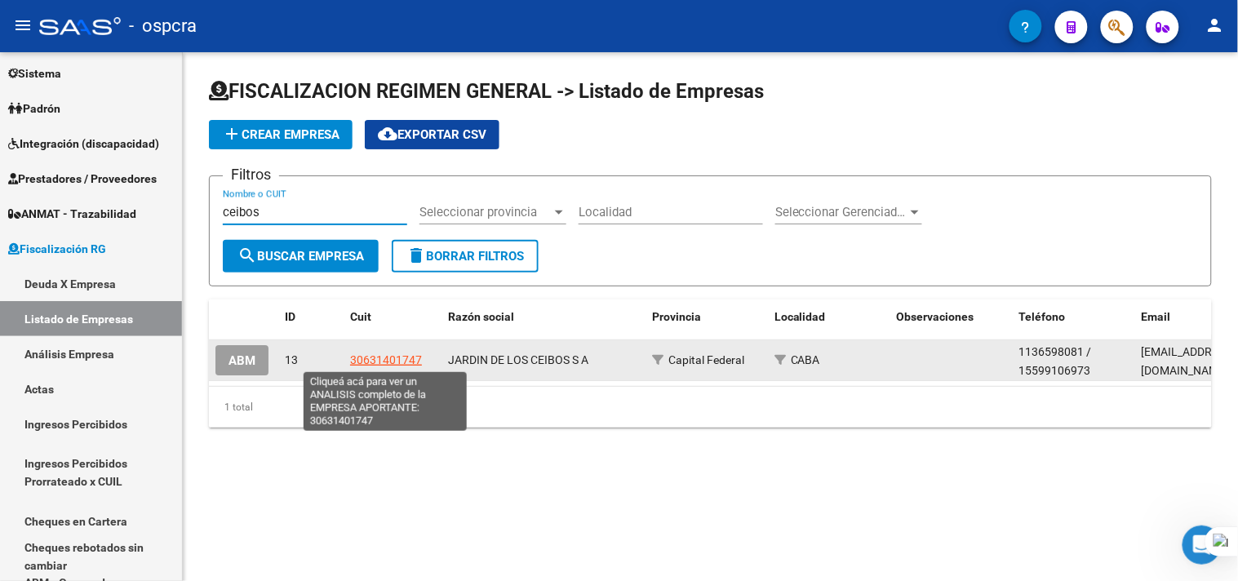
type input "ceibos"
click at [367, 364] on span "30631401747" at bounding box center [386, 359] width 72 height 13
type textarea "30631401747"
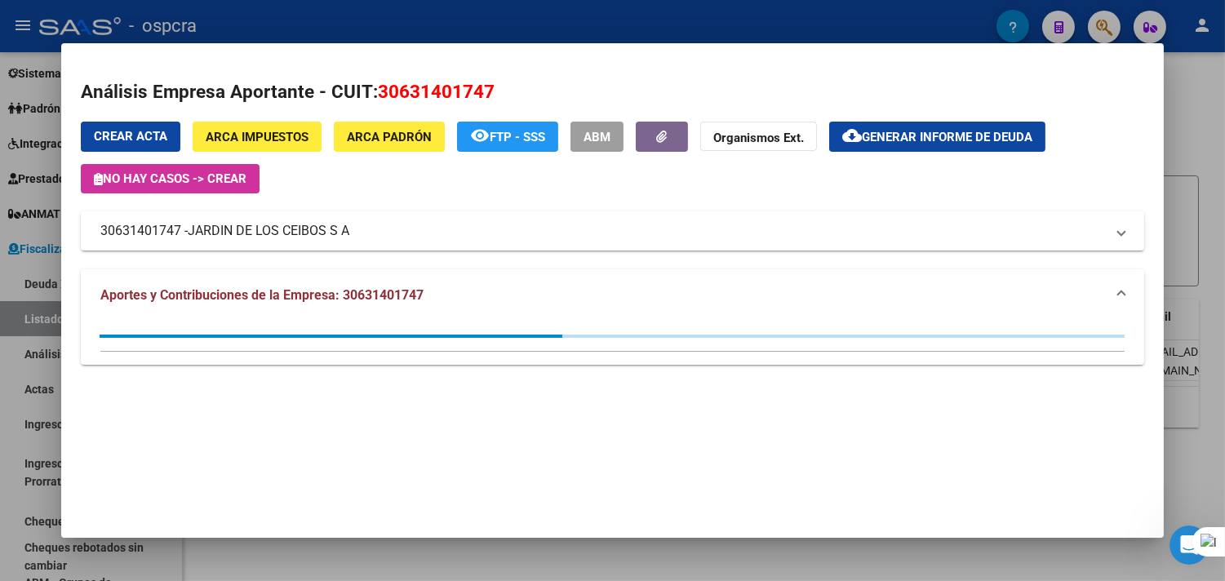
click at [997, 135] on span "Generar informe de deuda" at bounding box center [947, 137] width 171 height 15
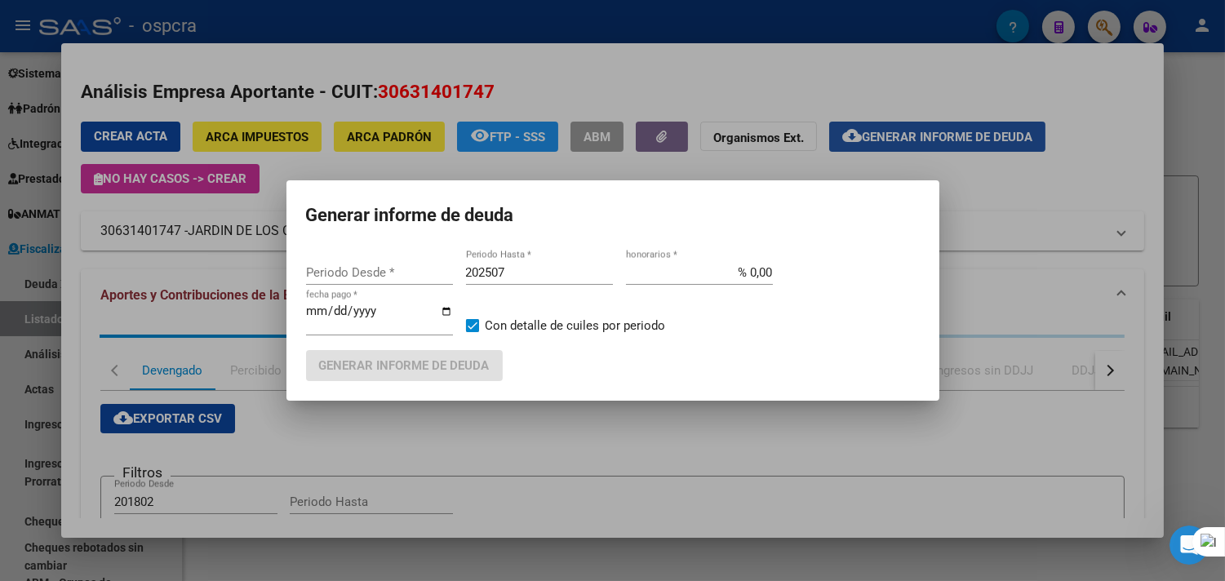
type input "202505"
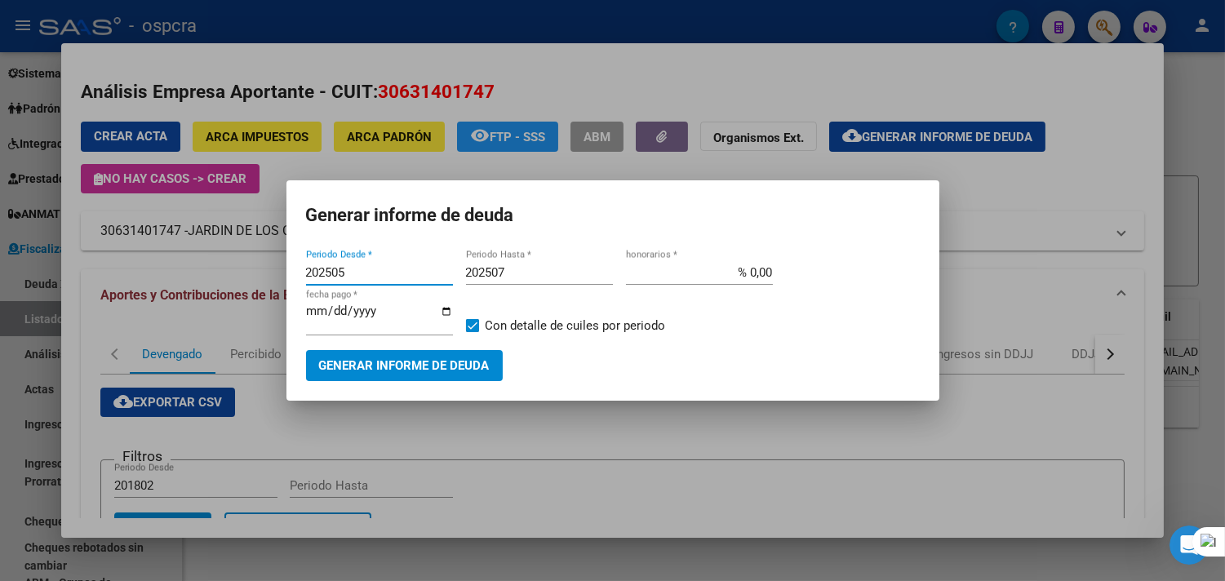
click at [370, 278] on input "202505" at bounding box center [379, 272] width 147 height 15
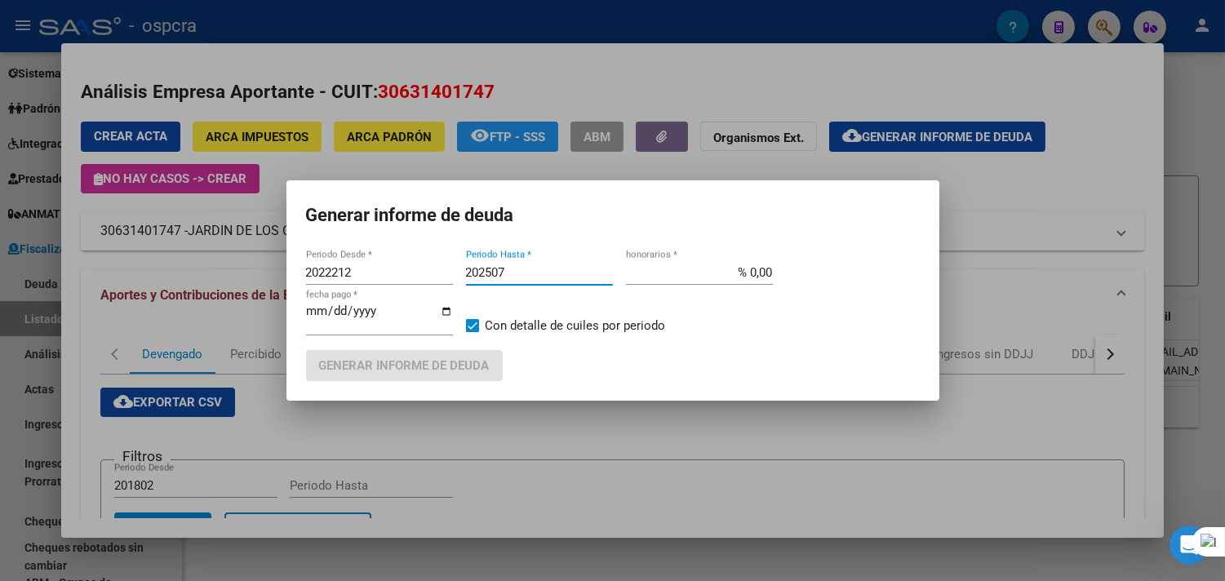
click at [557, 265] on input "202507" at bounding box center [539, 272] width 147 height 15
click at [331, 273] on input "2022212" at bounding box center [379, 272] width 147 height 15
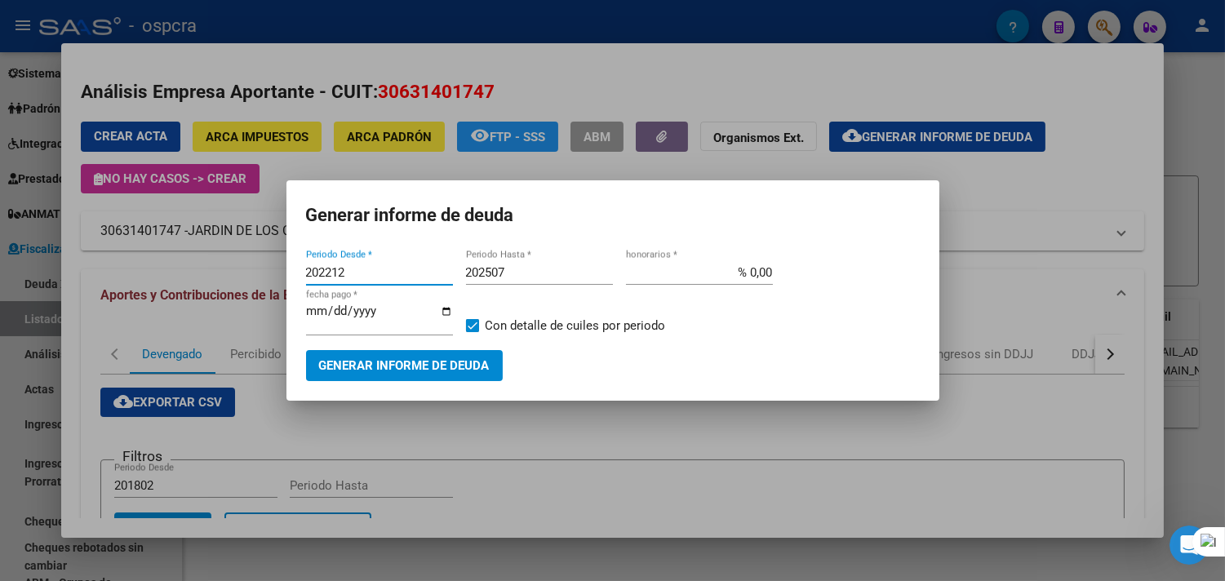
type input "202212"
click at [518, 276] on input "202507" at bounding box center [539, 272] width 147 height 15
type input "202509"
click at [468, 360] on span "Generar informe de deuda" at bounding box center [404, 366] width 171 height 15
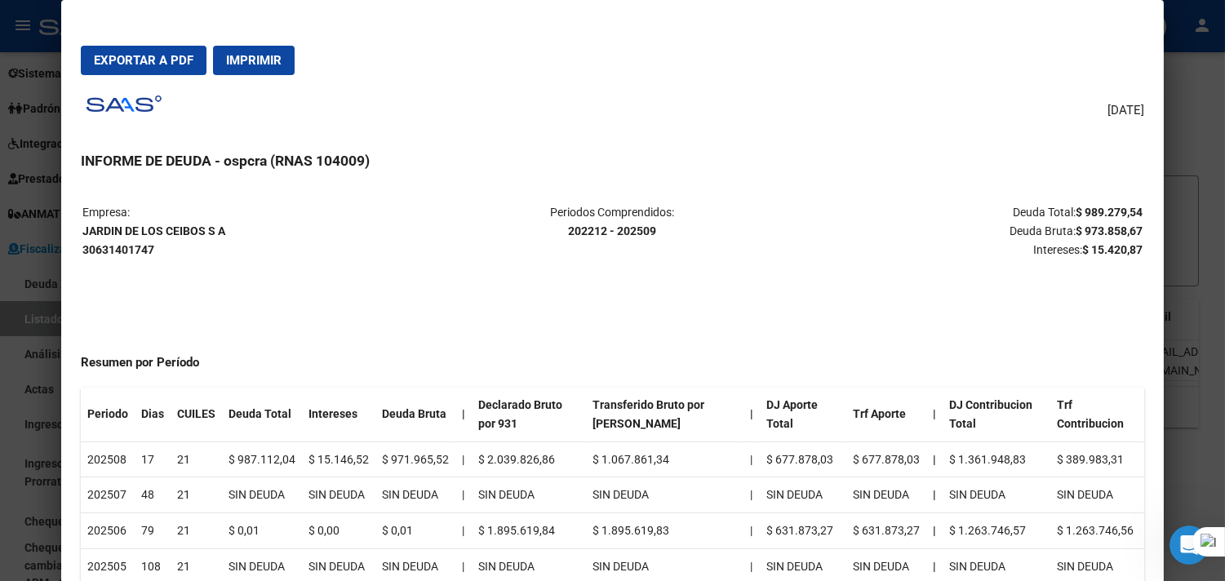
click at [131, 51] on button "Exportar a PDF" at bounding box center [144, 60] width 126 height 29
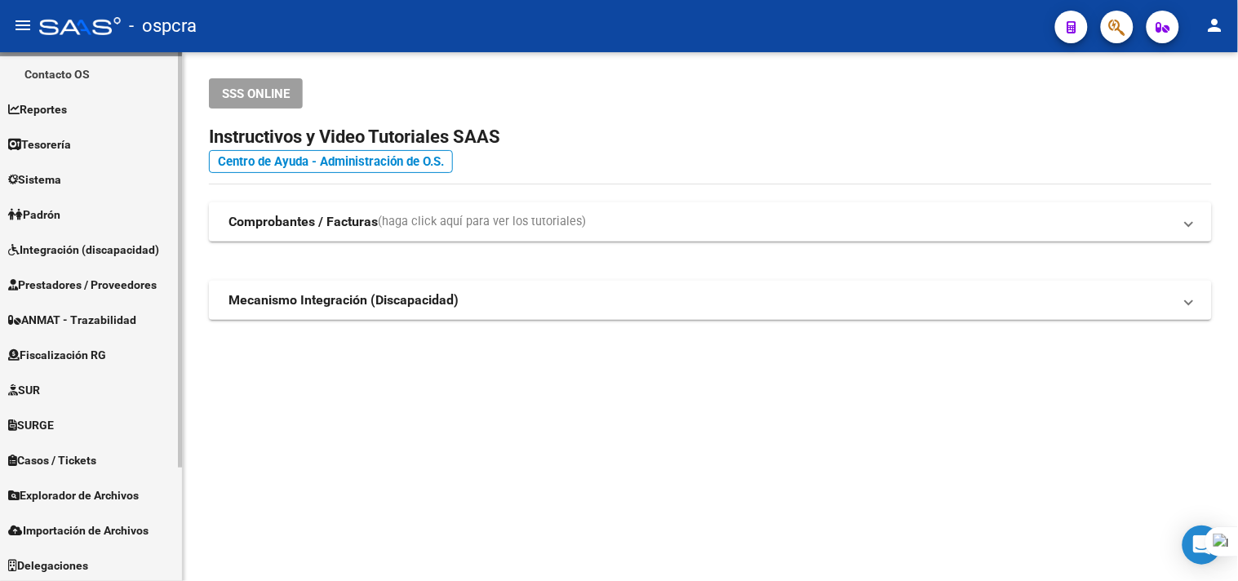
scroll to position [144, 0]
click at [106, 361] on span "Fiscalización RG" at bounding box center [57, 354] width 98 height 18
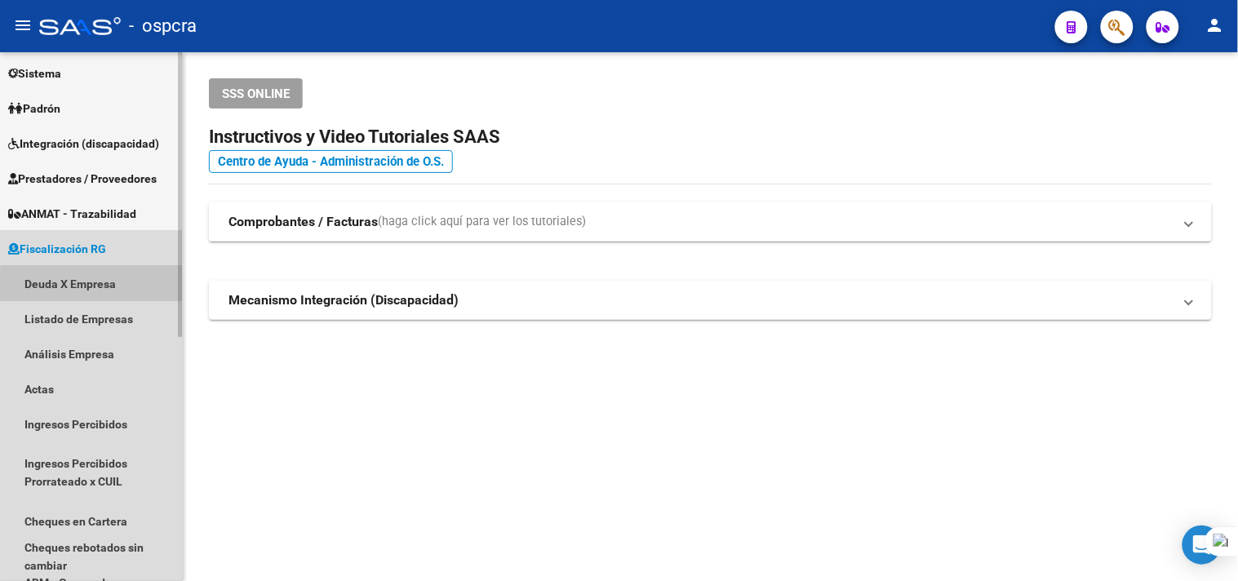
click at [114, 286] on link "Deuda X Empresa" at bounding box center [91, 283] width 182 height 35
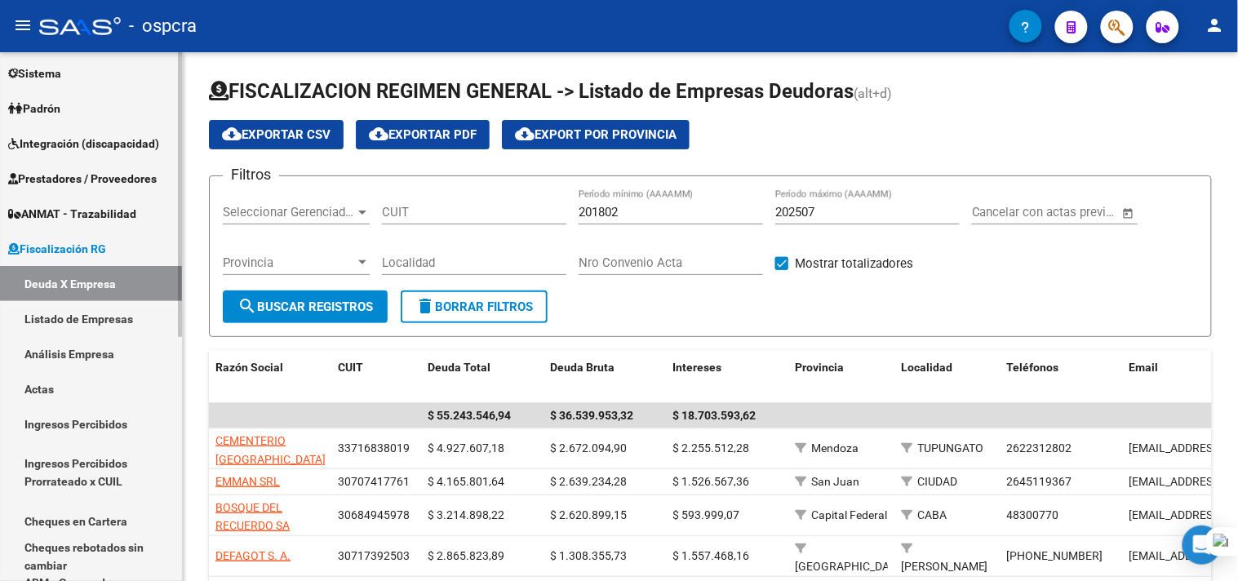
click at [116, 362] on link "Análisis Empresa" at bounding box center [91, 353] width 182 height 35
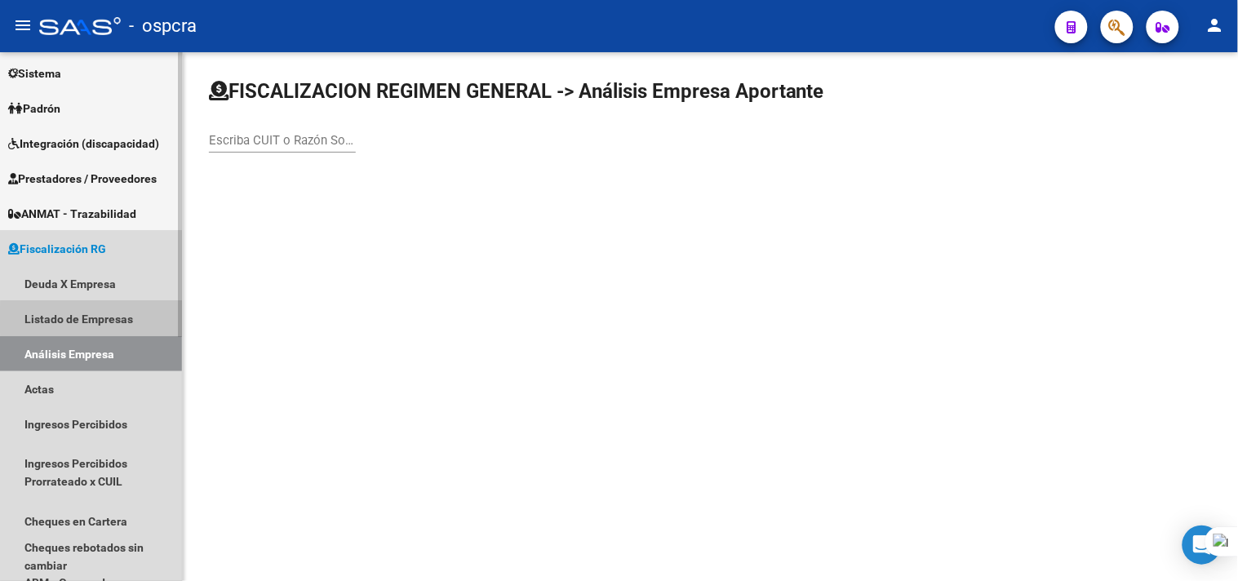
drag, startPoint x: 128, startPoint y: 319, endPoint x: 161, endPoint y: 315, distance: 32.9
click at [129, 319] on link "Listado de Empresas" at bounding box center [91, 318] width 182 height 35
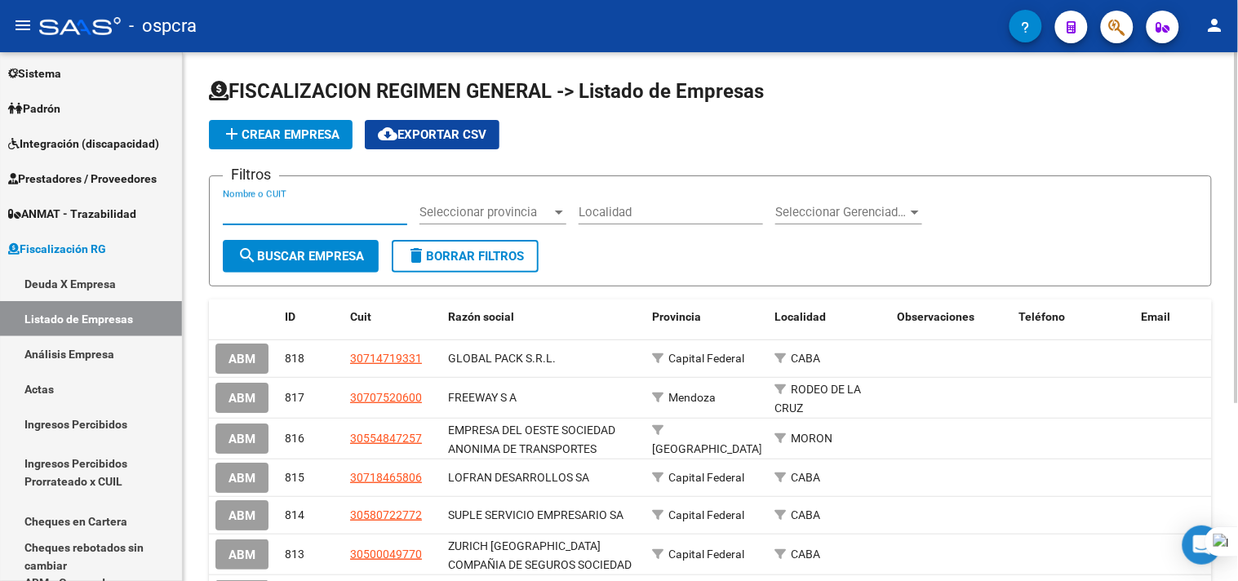
click at [323, 215] on input "Nombre o CUIT" at bounding box center [315, 212] width 184 height 15
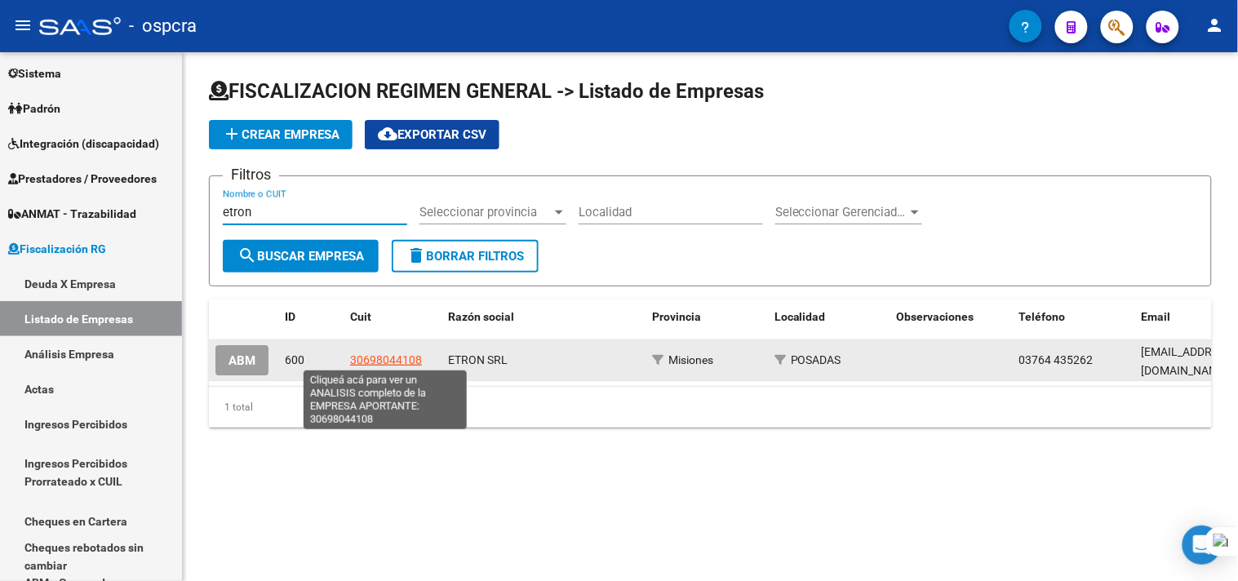
type input "etron"
click at [362, 363] on span "30698044108" at bounding box center [386, 359] width 72 height 13
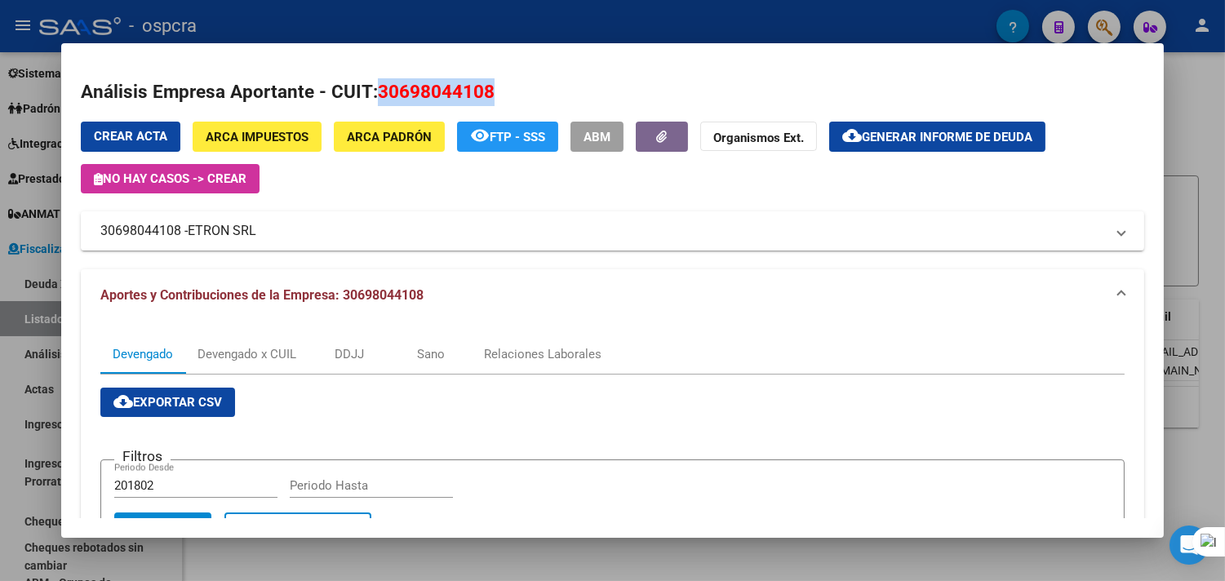
drag, startPoint x: 491, startPoint y: 95, endPoint x: 372, endPoint y: 96, distance: 119.2
click at [372, 96] on h2 "Análisis Empresa Aportante - CUIT: 30698044108" at bounding box center [612, 92] width 1063 height 28
copy span "30698044108"
drag, startPoint x: 1205, startPoint y: 98, endPoint x: 988, endPoint y: 57, distance: 221.7
click at [1206, 98] on div at bounding box center [612, 290] width 1225 height 581
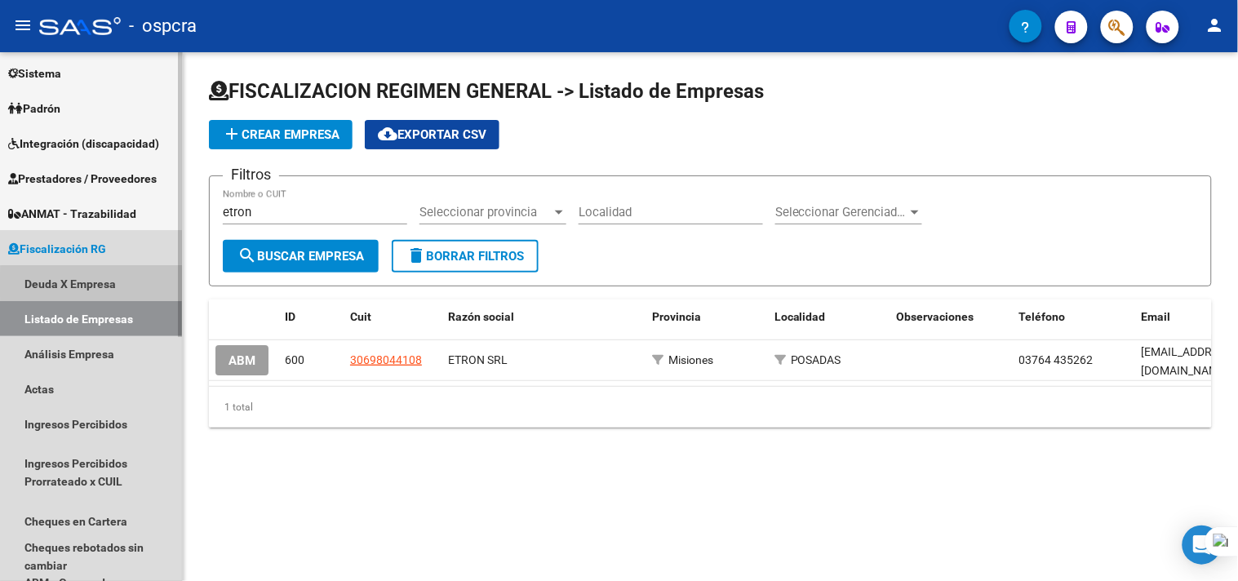
click at [114, 284] on link "Deuda X Empresa" at bounding box center [91, 283] width 182 height 35
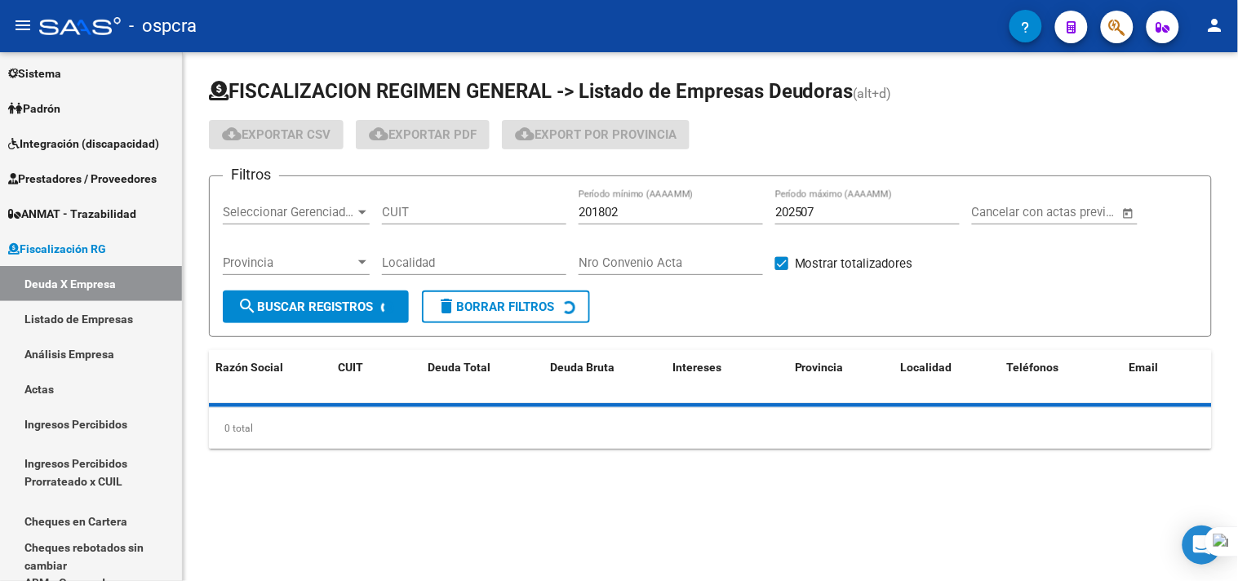
click at [511, 207] on input "CUIT" at bounding box center [474, 212] width 184 height 15
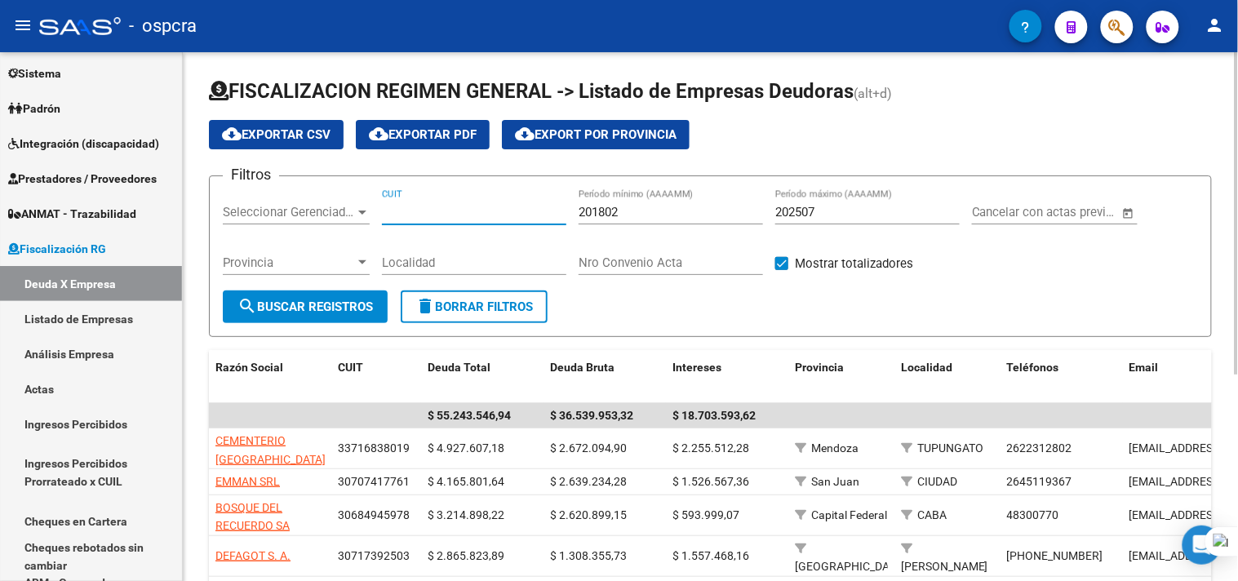
paste input "30-70744342-8"
type input "30-70744342-8"
click at [326, 296] on button "search Buscar Registros" at bounding box center [305, 307] width 165 height 33
